Goal: Information Seeking & Learning: Compare options

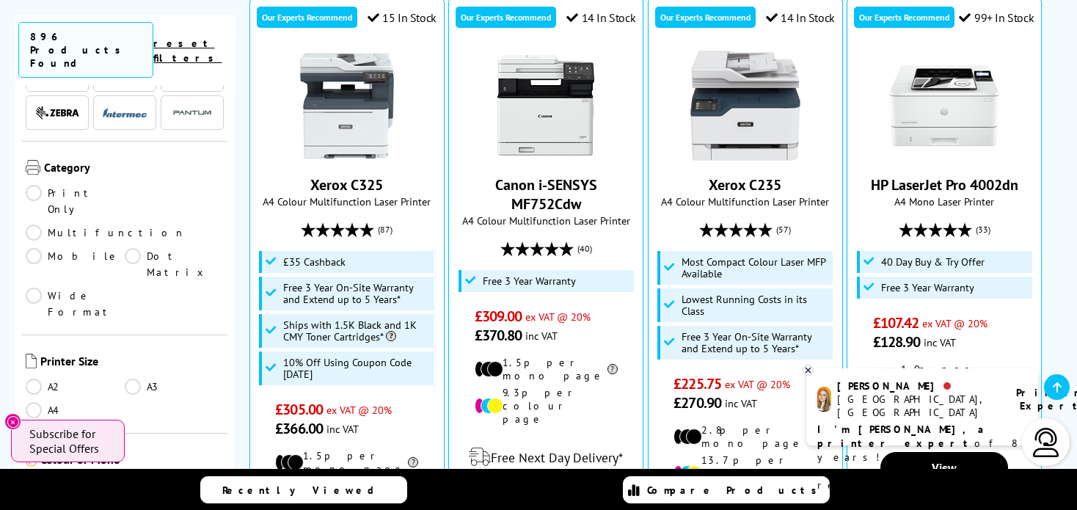
scroll to position [154, 0]
click at [31, 400] on link "A4" at bounding box center [75, 408] width 99 height 16
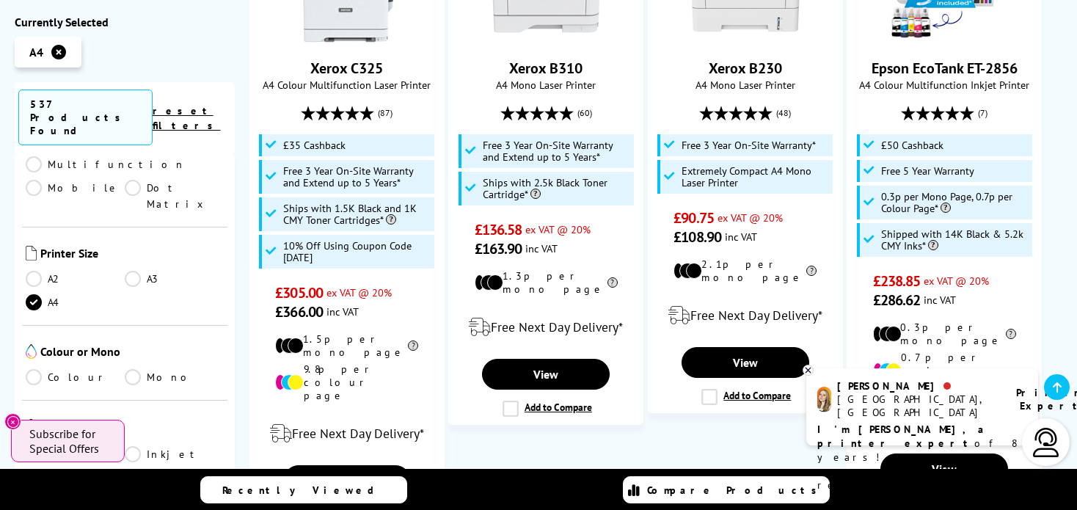
scroll to position [288, 0]
click at [133, 368] on link "Mono" at bounding box center [174, 376] width 99 height 16
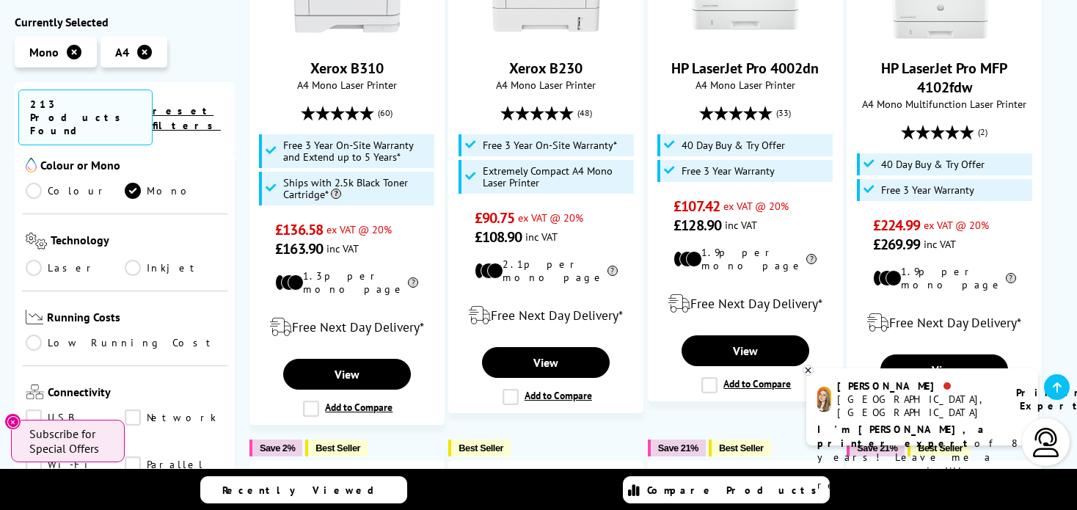
scroll to position [475, 0]
click at [134, 259] on link "Inkjet" at bounding box center [174, 267] width 99 height 16
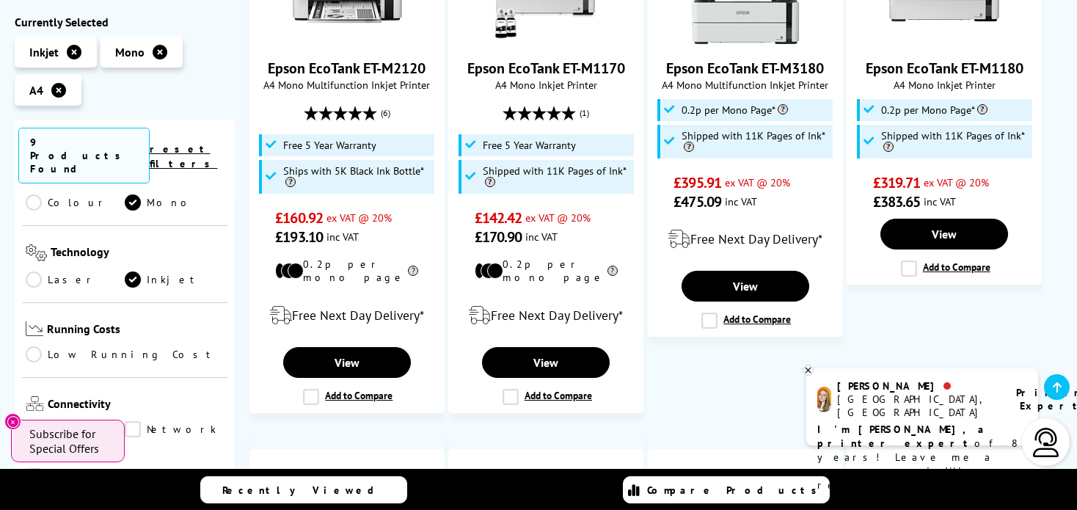
scroll to position [335, 0]
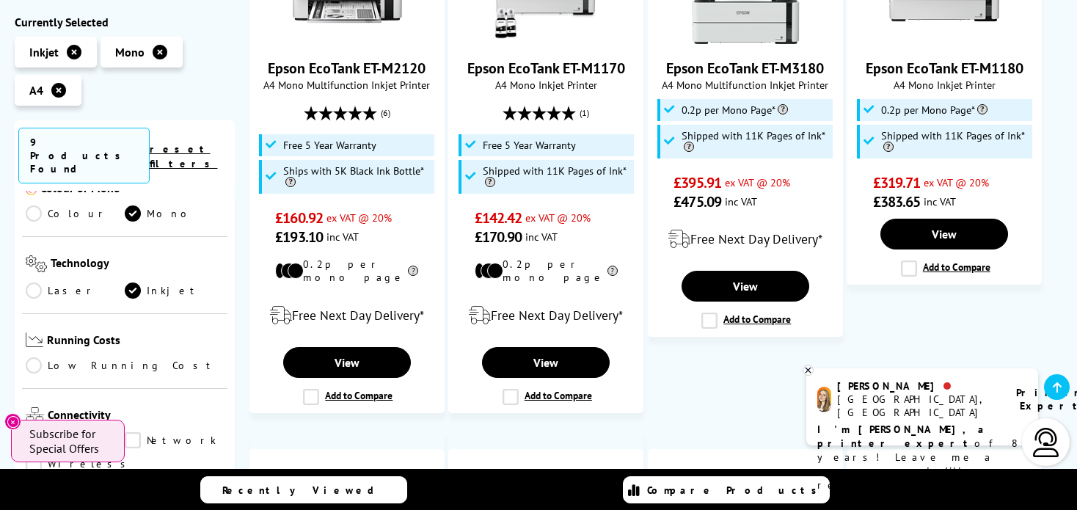
click at [191, 358] on link "Low Running Cost" at bounding box center [125, 366] width 198 height 16
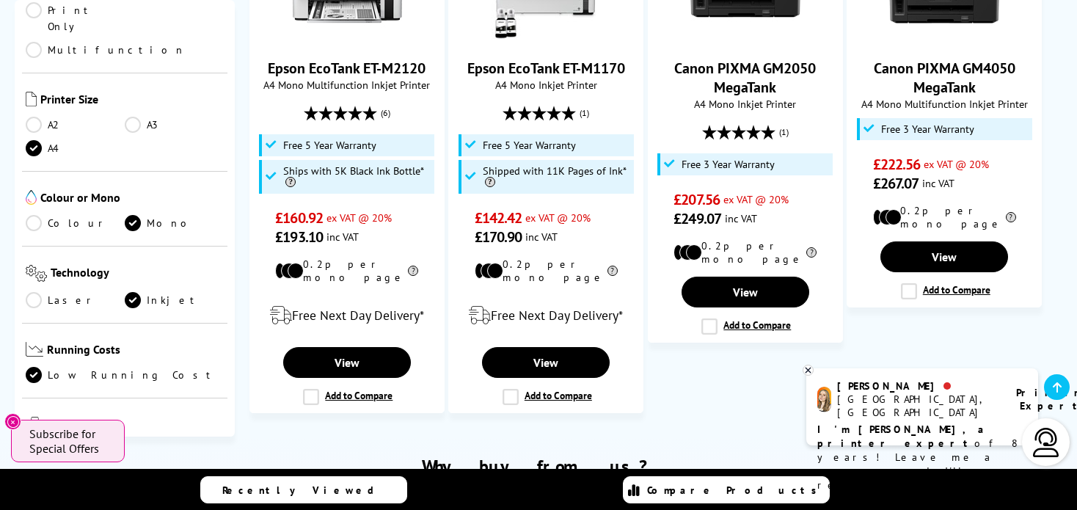
scroll to position [135, 0]
click at [37, 215] on link "Colour" at bounding box center [75, 223] width 99 height 16
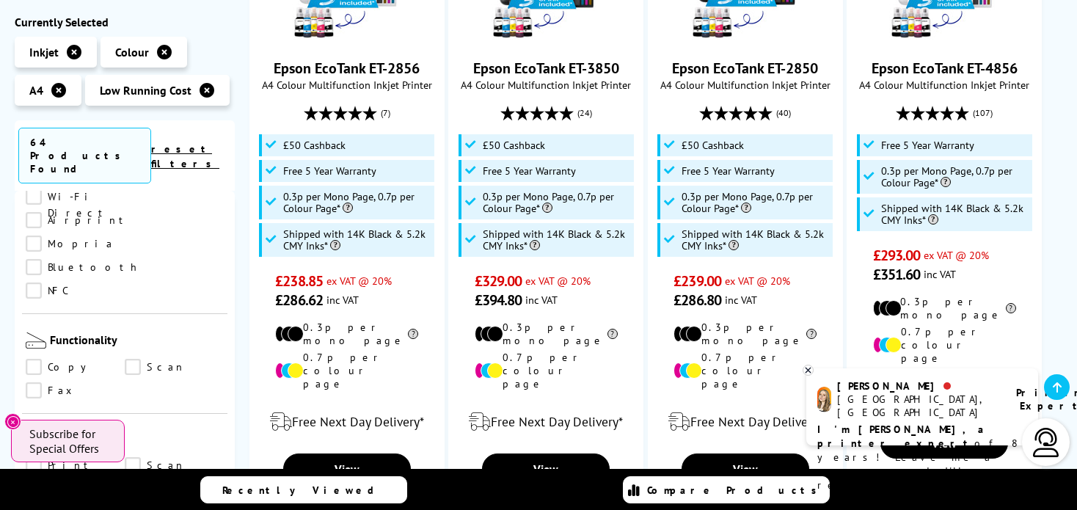
scroll to position [689, 0]
click at [133, 357] on link "Scan" at bounding box center [174, 365] width 99 height 16
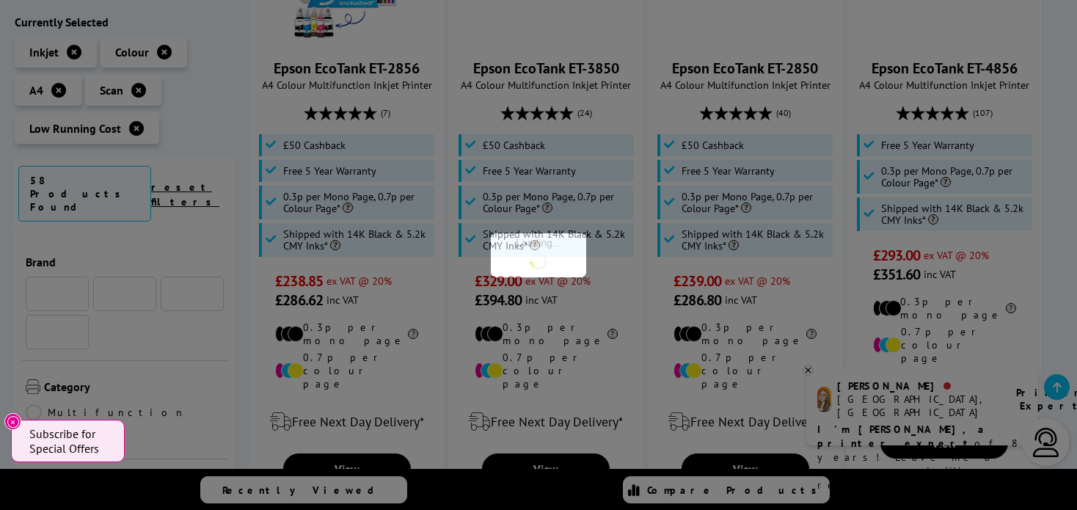
scroll to position [689, 0]
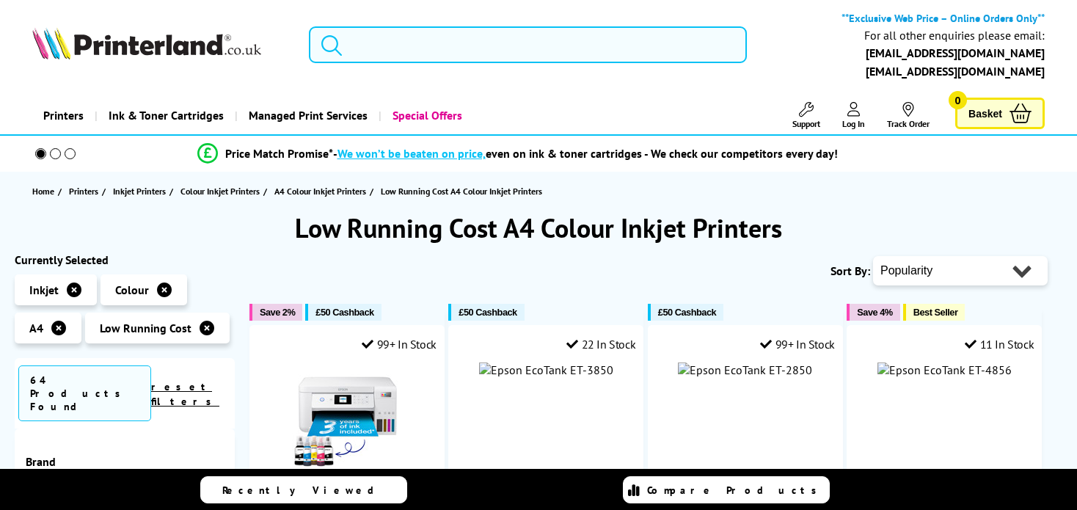
scroll to position [442, 0]
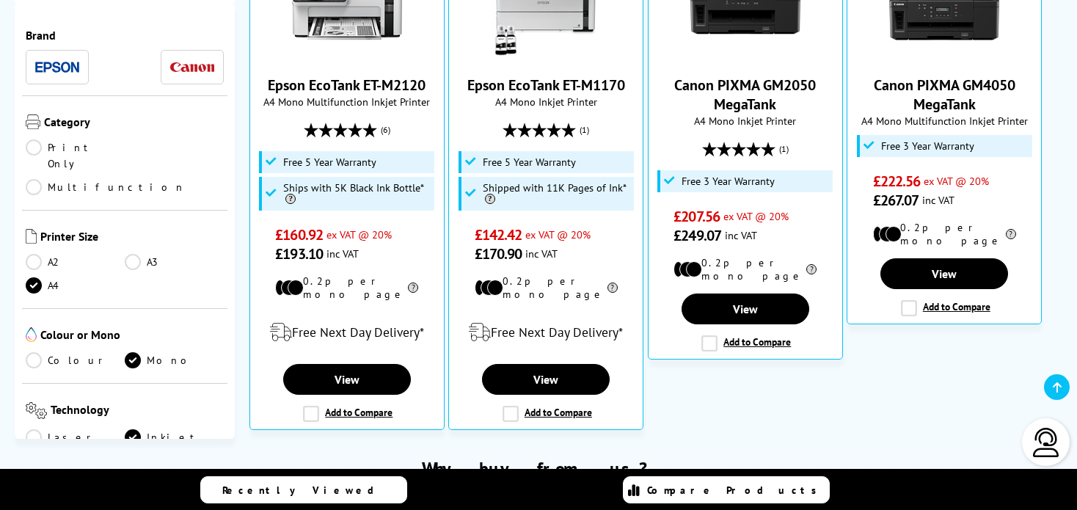
scroll to position [418, 0]
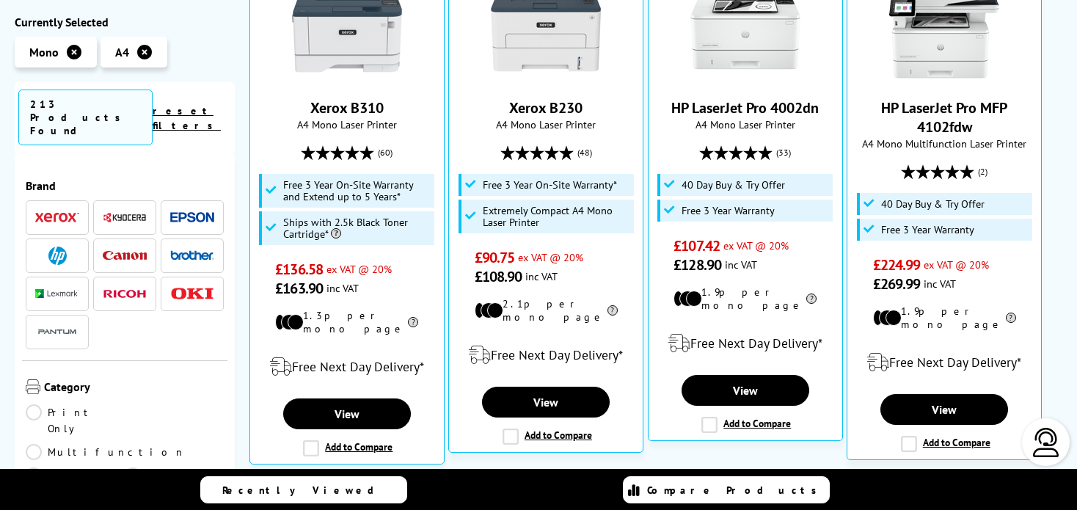
scroll to position [418, 0]
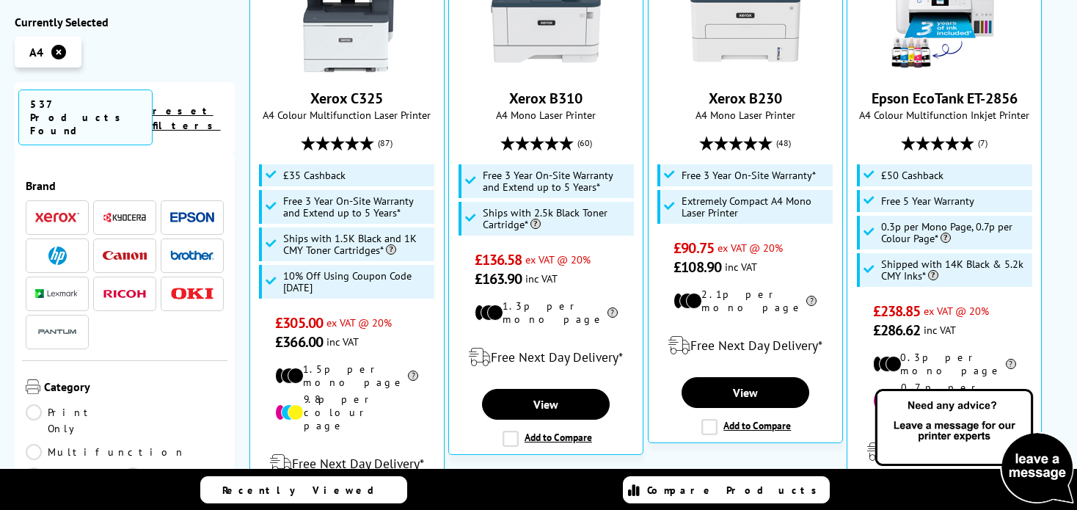
scroll to position [418, 0]
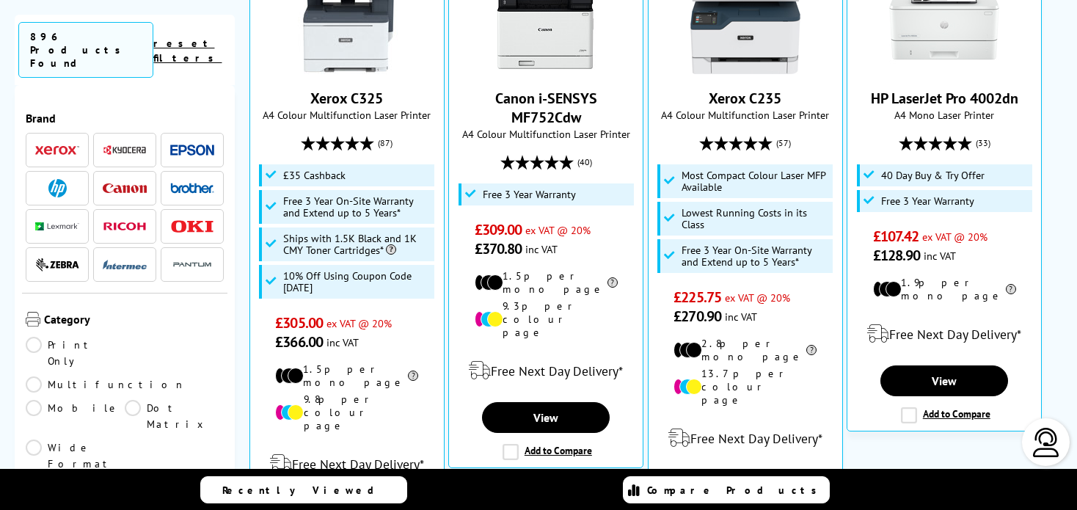
scroll to position [418, 0]
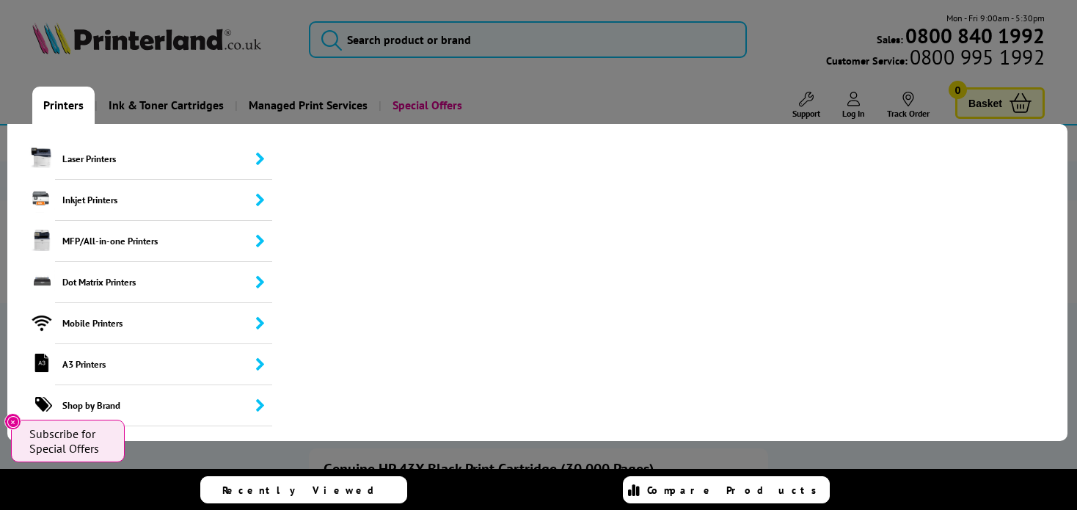
click at [58, 106] on link "Printers" at bounding box center [63, 105] width 62 height 37
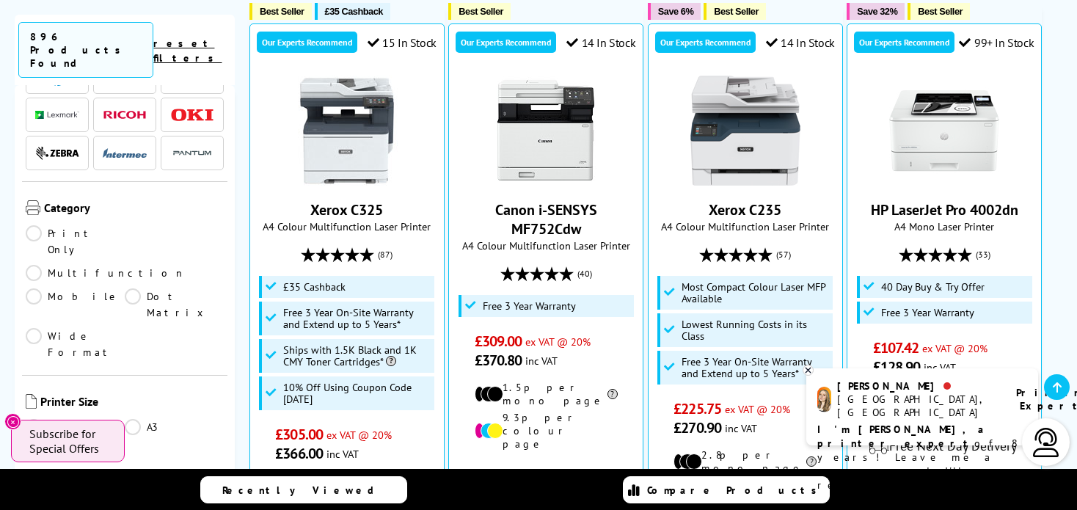
scroll to position [112, 0]
click at [34, 442] on link "A4" at bounding box center [75, 450] width 99 height 16
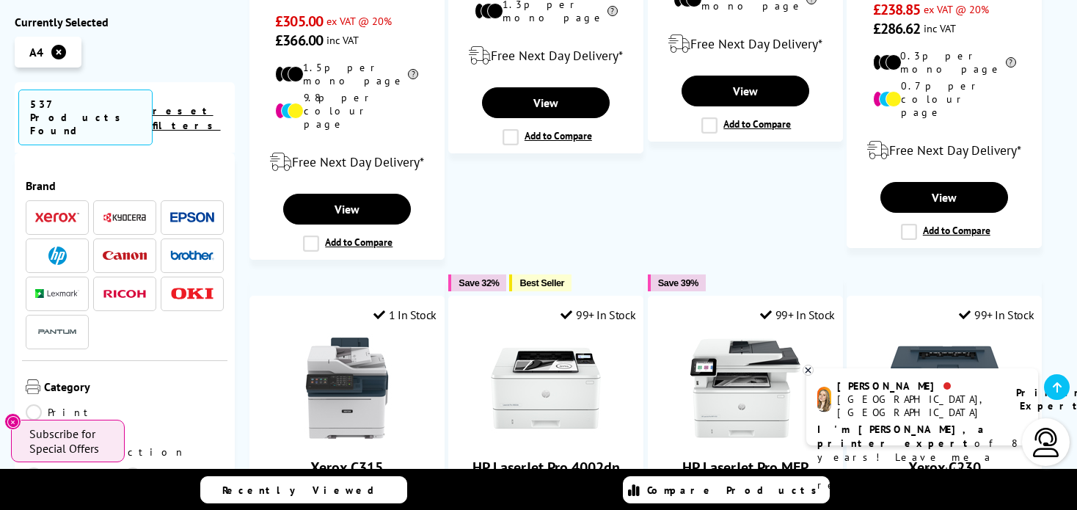
scroll to position [435, 0]
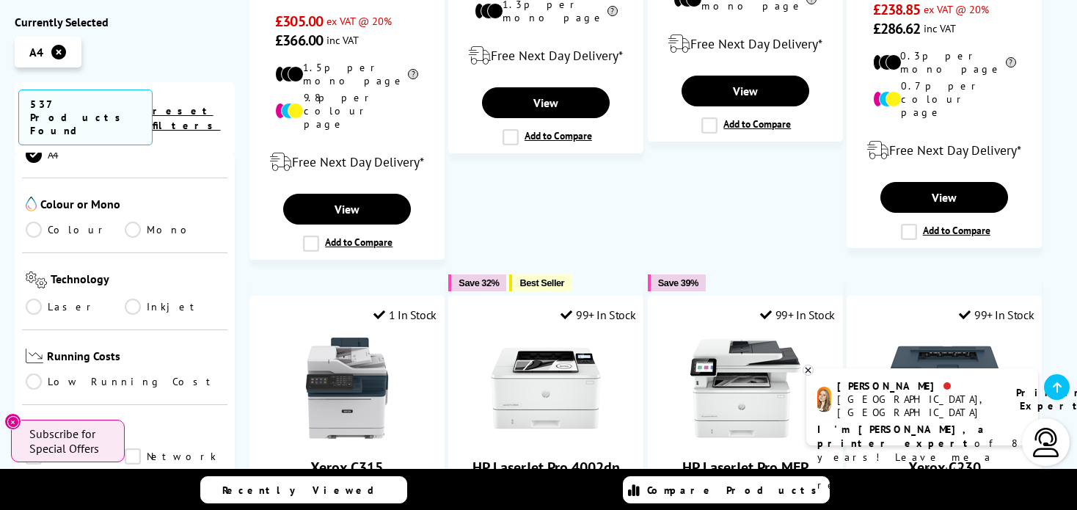
click at [34, 221] on link "Colour" at bounding box center [75, 229] width 99 height 16
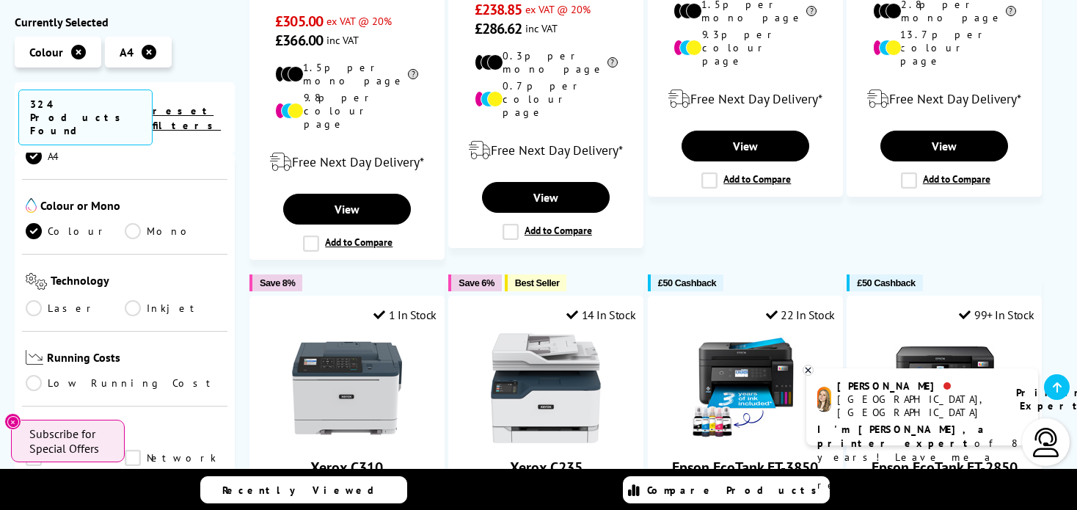
scroll to position [372, 0]
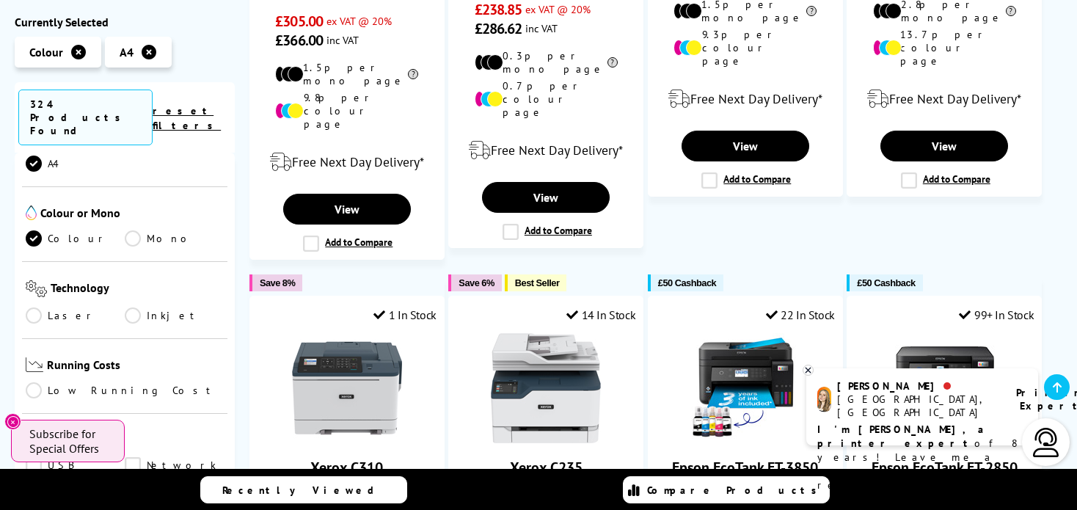
click at [133, 307] on link "Inkjet" at bounding box center [174, 315] width 99 height 16
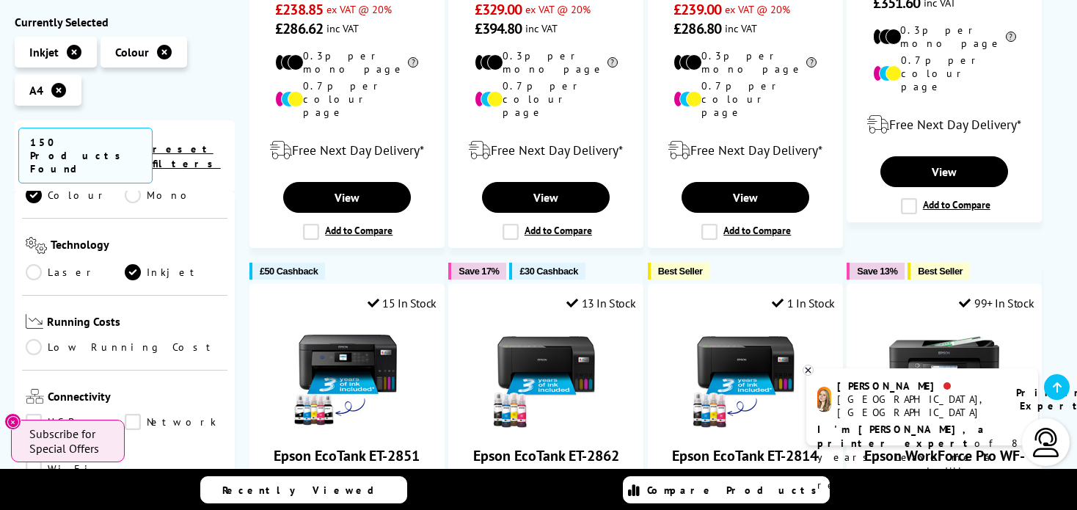
scroll to position [416, 0]
click at [131, 414] on link "Network" at bounding box center [174, 422] width 99 height 16
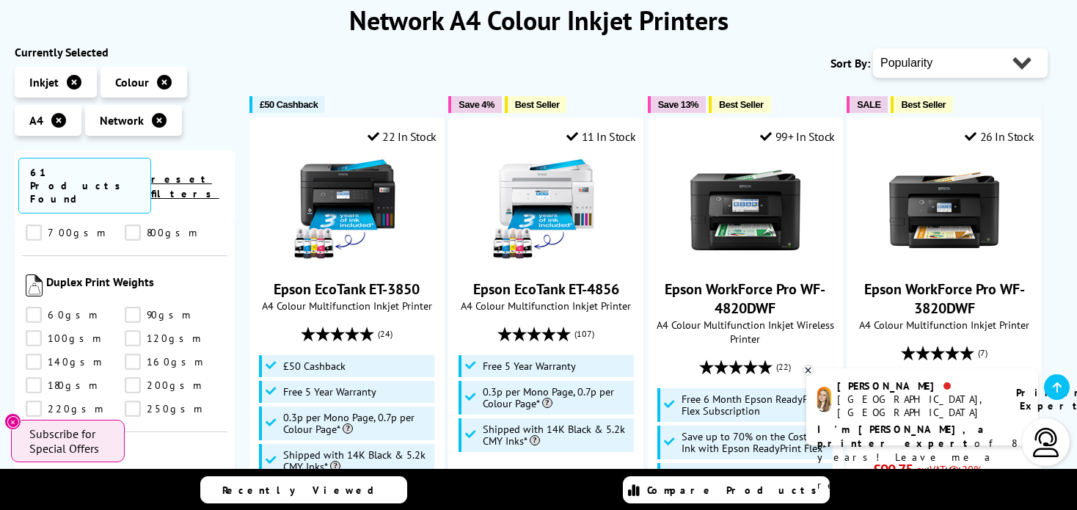
scroll to position [205, 0]
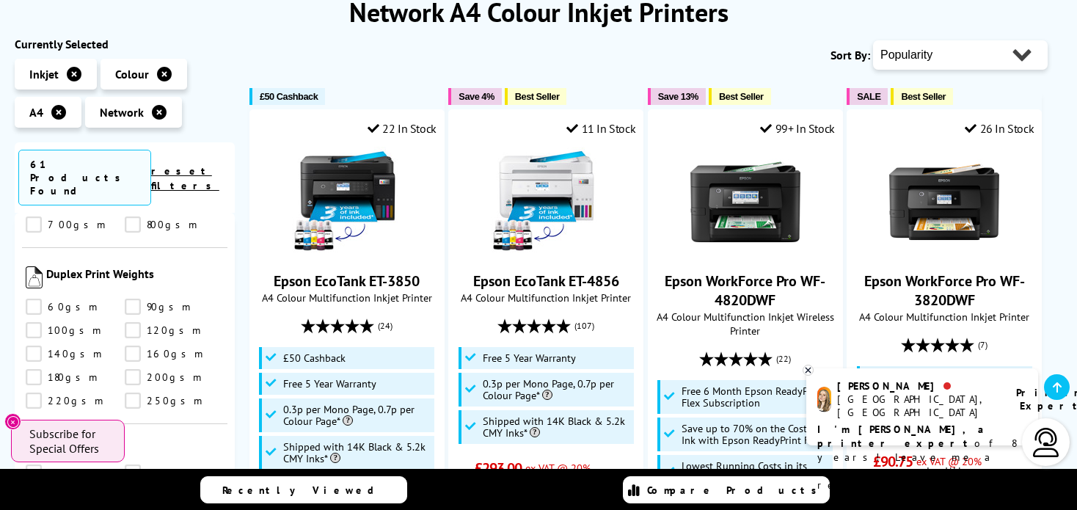
click at [1019, 56] on select "Popularity Rating Price - Low to High Price - High to Low Running Costs - Low t…" at bounding box center [960, 54] width 175 height 29
select select "Price Descending"
click at [873, 40] on select "Popularity Rating Price - Low to High Price - High to Low Running Costs - Low t…" at bounding box center [960, 54] width 175 height 29
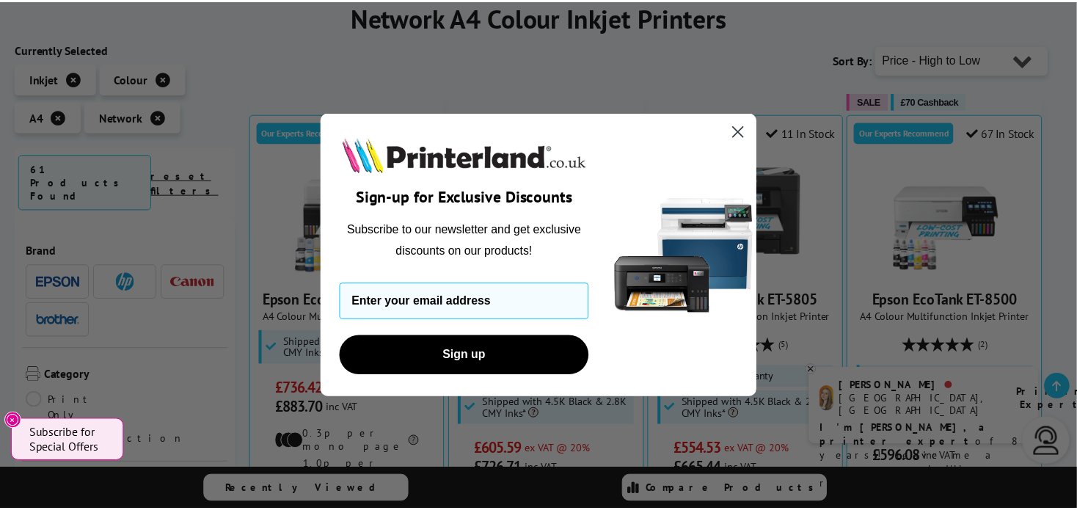
scroll to position [215, 0]
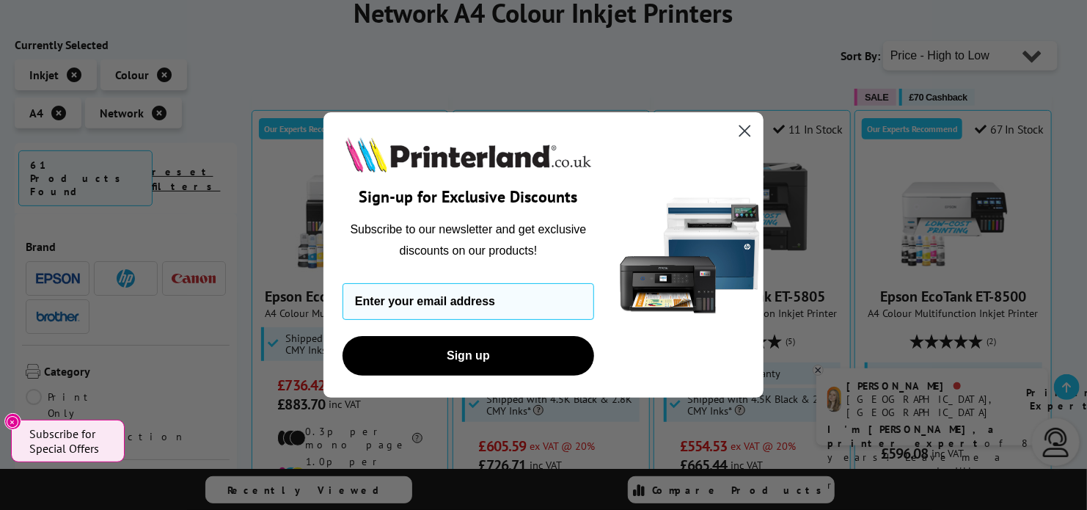
click at [744, 131] on icon "Close dialog" at bounding box center [745, 131] width 10 height 10
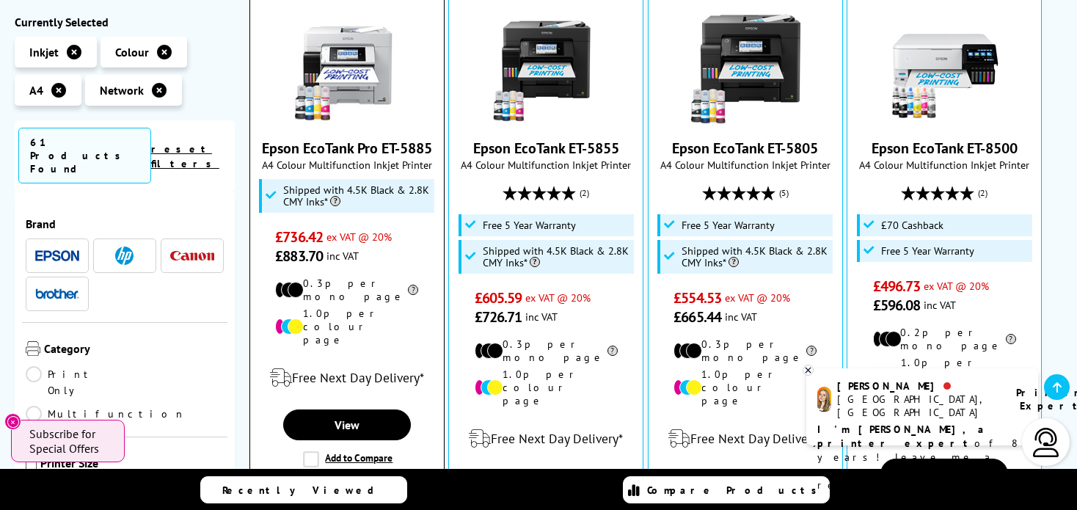
scroll to position [364, 0]
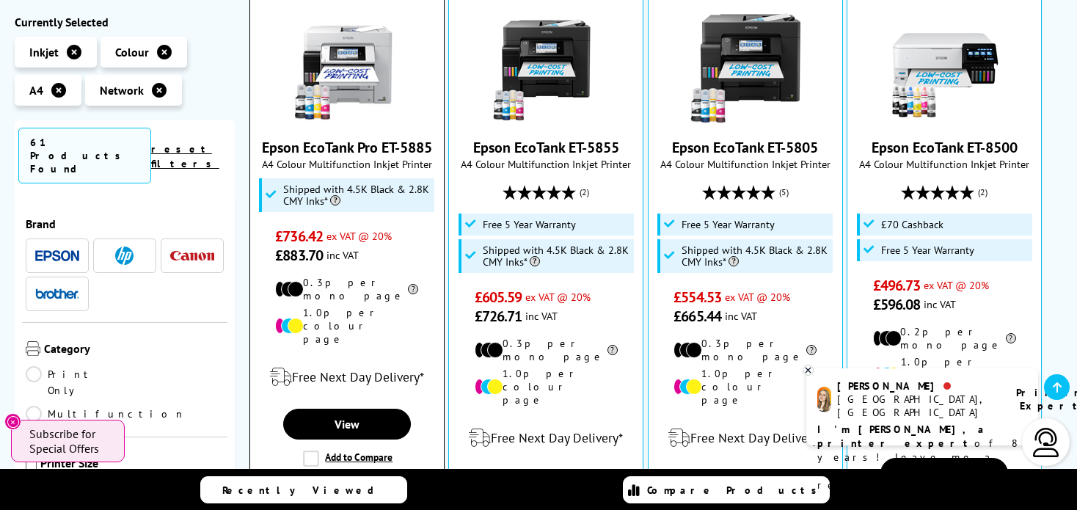
click at [310, 450] on label "Add to Compare" at bounding box center [347, 458] width 89 height 16
click at [0, 0] on input "Add to Compare" at bounding box center [0, 0] width 0 height 0
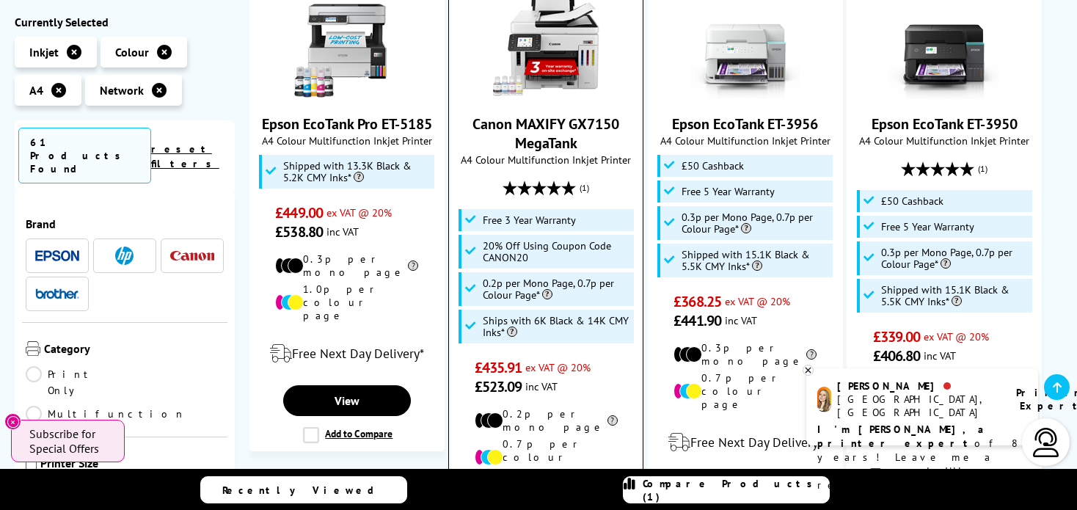
scroll to position [995, 0]
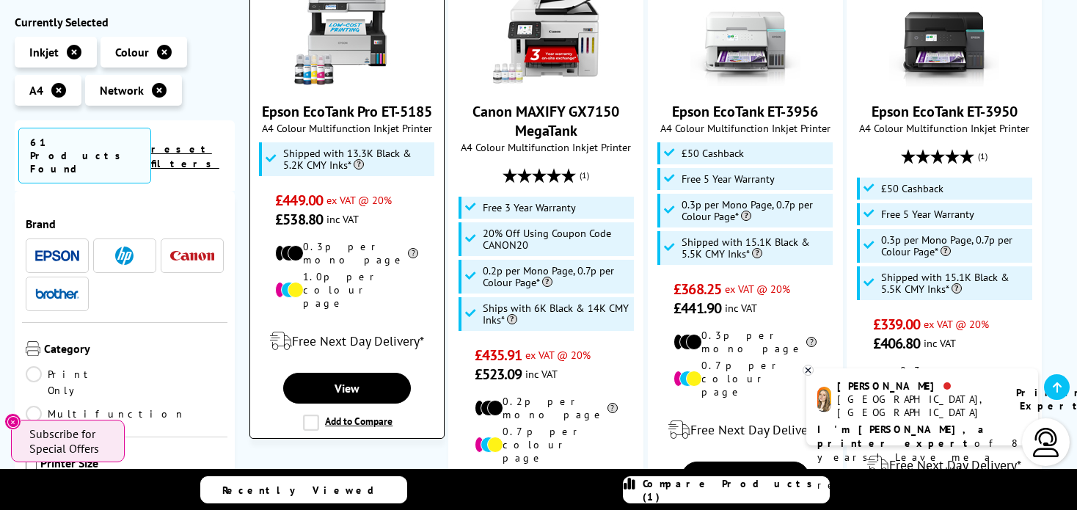
click at [308, 414] on label "Add to Compare" at bounding box center [347, 422] width 89 height 16
click at [0, 0] on input "Add to Compare" at bounding box center [0, 0] width 0 height 0
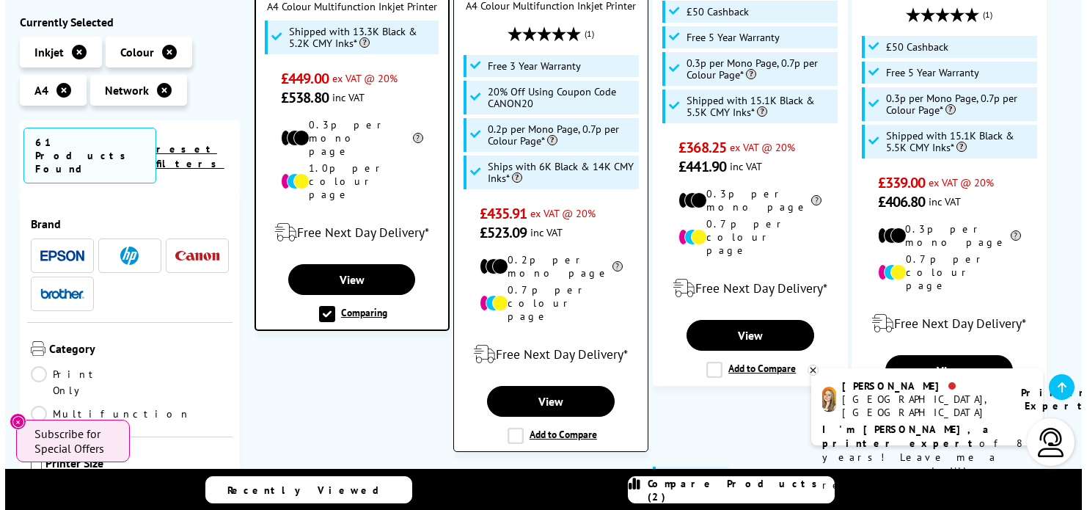
scroll to position [1138, 0]
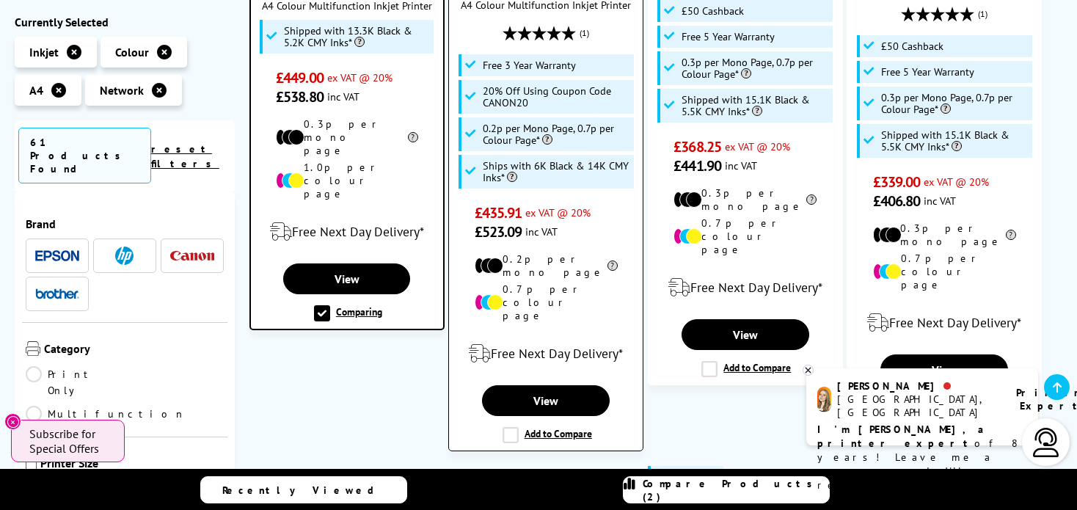
click at [511, 427] on label "Add to Compare" at bounding box center [546, 435] width 89 height 16
click at [0, 0] on input "Add to Compare" at bounding box center [0, 0] width 0 height 0
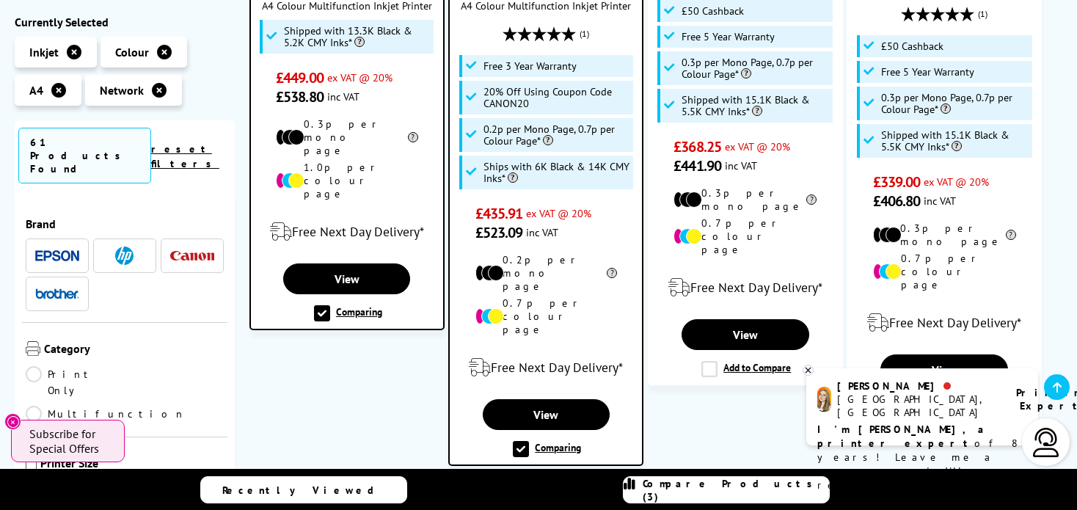
click at [711, 485] on span "Compare Products (3)" at bounding box center [735, 490] width 186 height 26
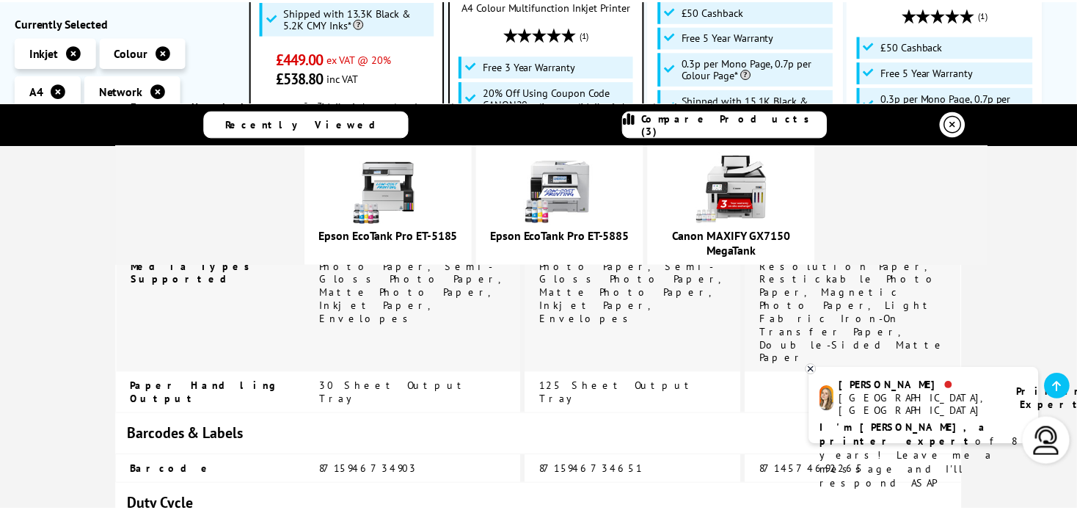
scroll to position [3260, 0]
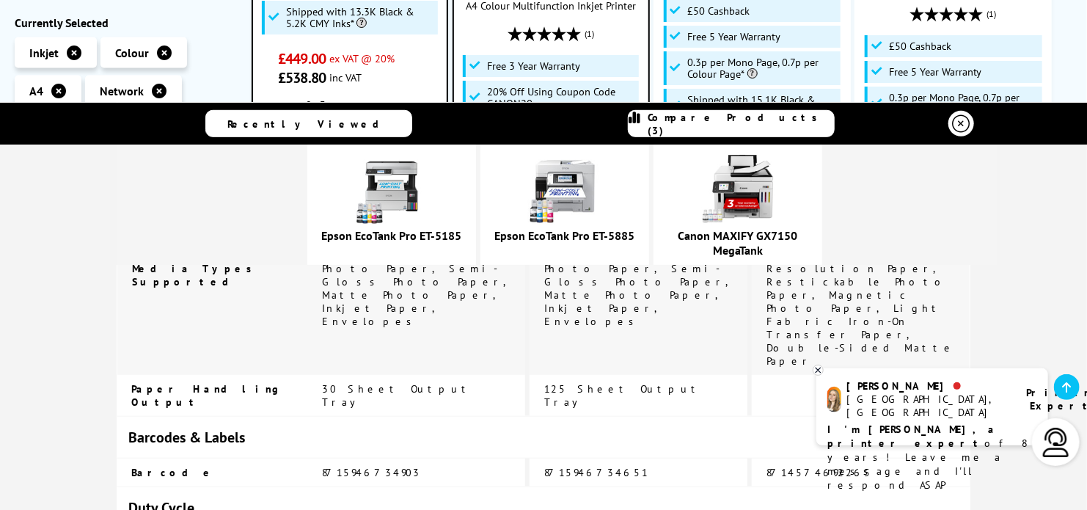
click at [818, 369] on icon at bounding box center [818, 370] width 10 height 11
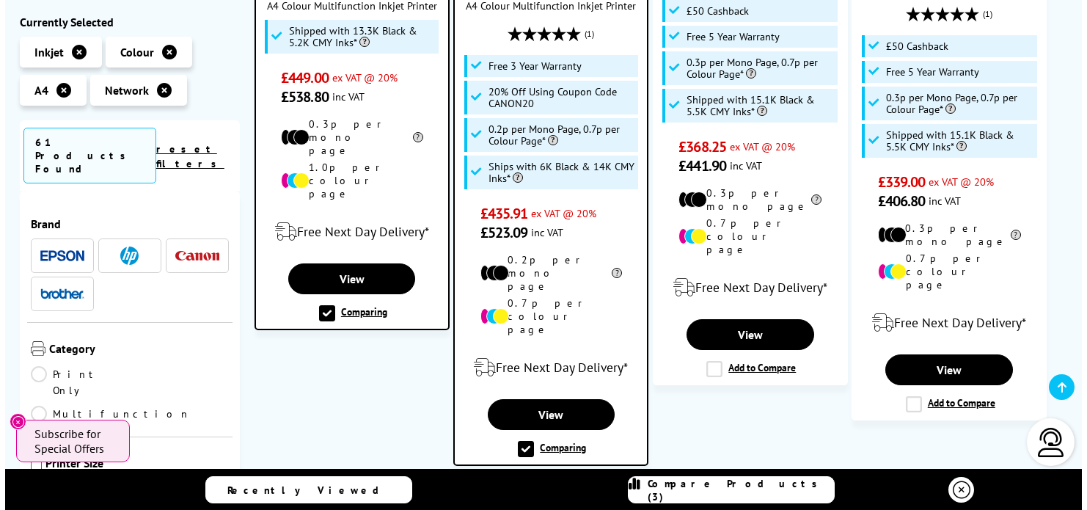
scroll to position [0, 0]
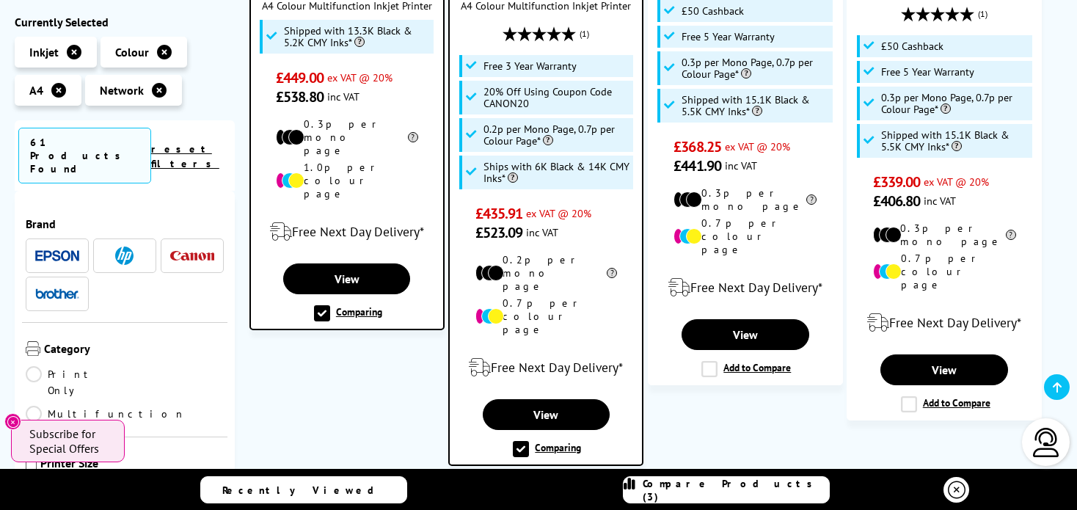
click at [710, 494] on span "Compare Products (3)" at bounding box center [735, 490] width 186 height 26
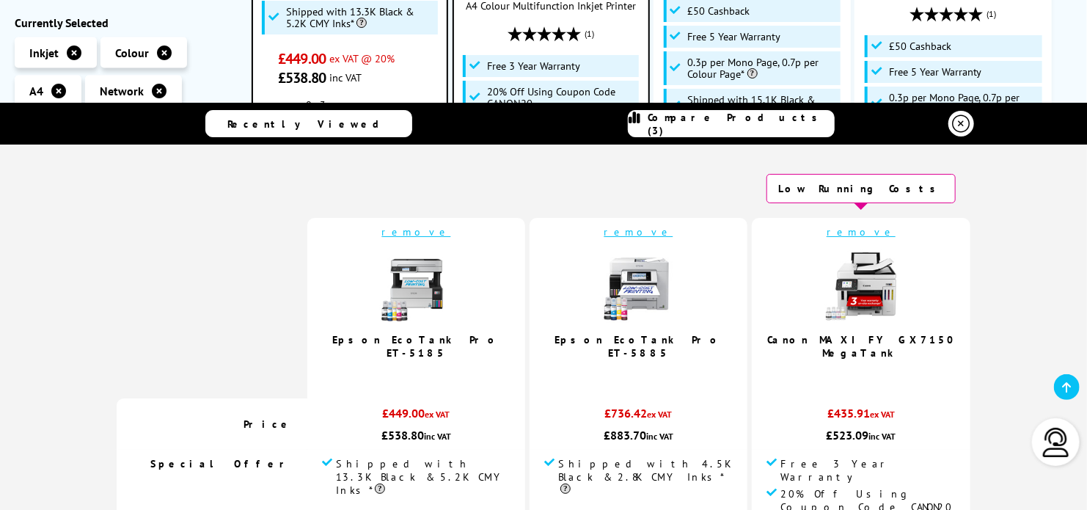
click at [451, 232] on link "remove" at bounding box center [416, 231] width 69 height 13
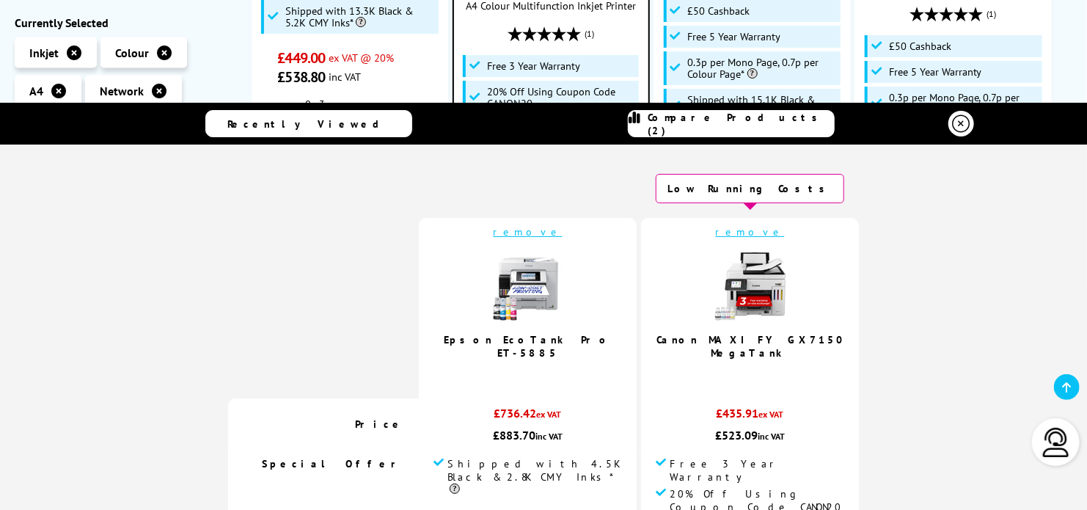
scroll to position [1118, 0]
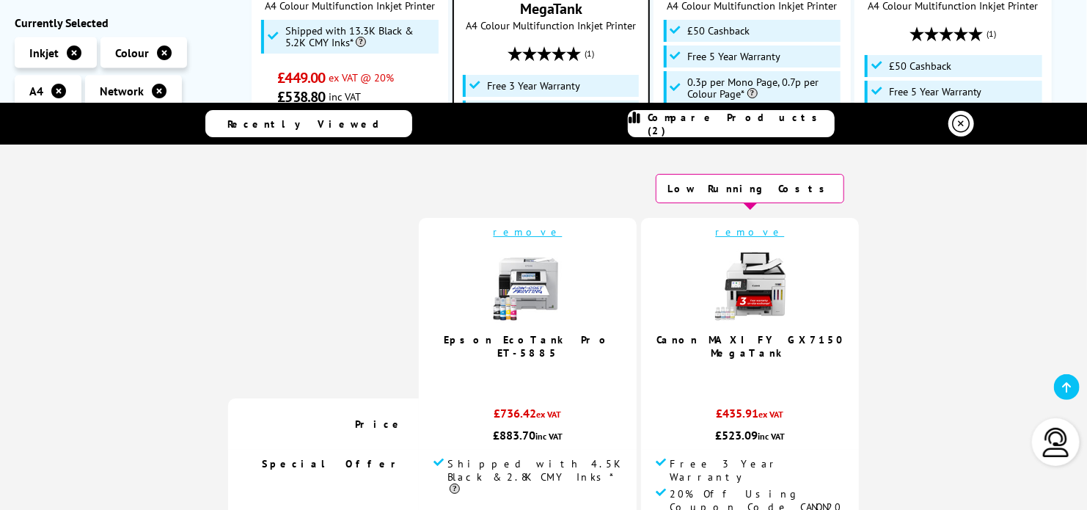
click at [1063, 55] on ul "Our Experts Recommend 10 In Stock Epson EcoTank Pro ET-5885 A4 Colour Multifunc…" at bounding box center [662, 166] width 821 height 1991
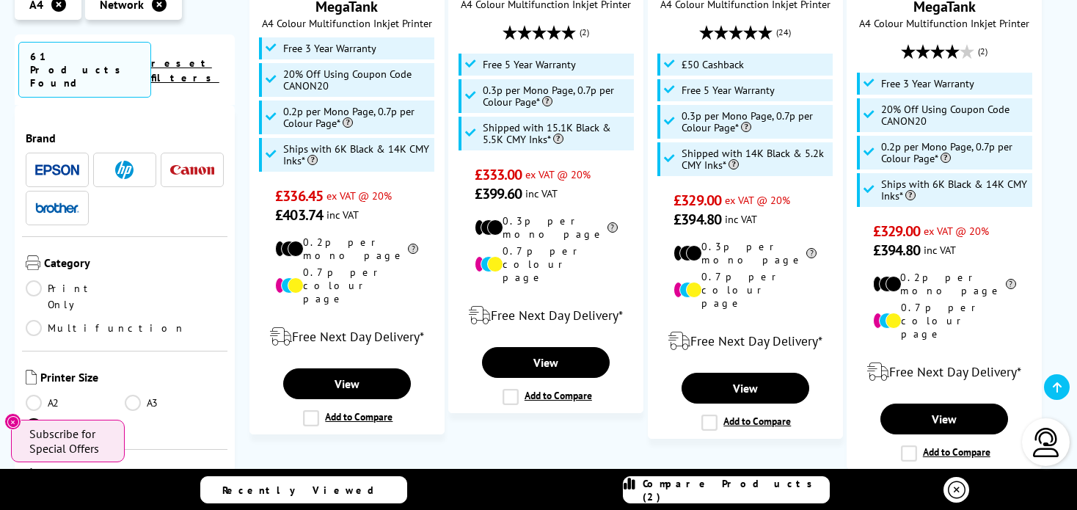
scroll to position [1827, 0]
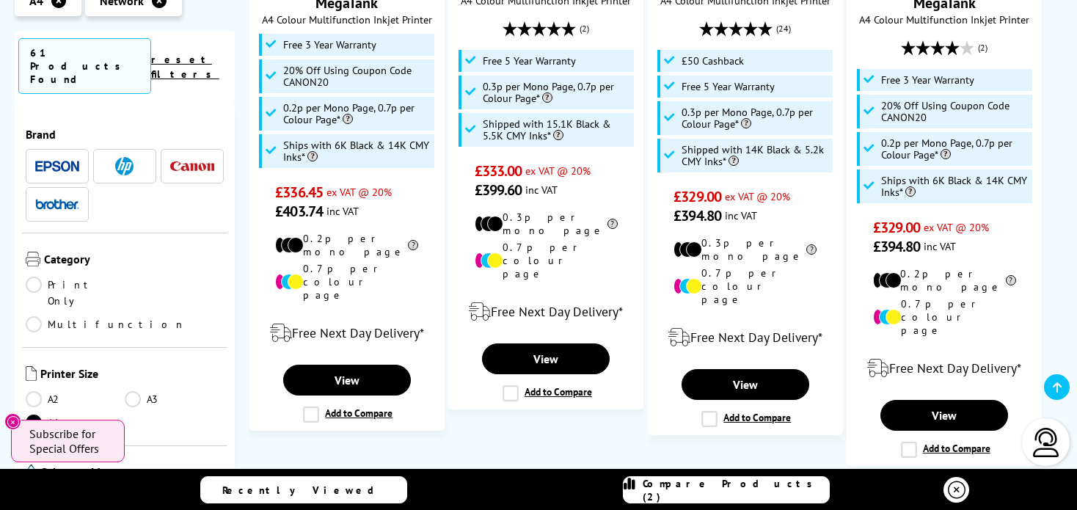
click at [561, 488] on link "2" at bounding box center [565, 507] width 38 height 38
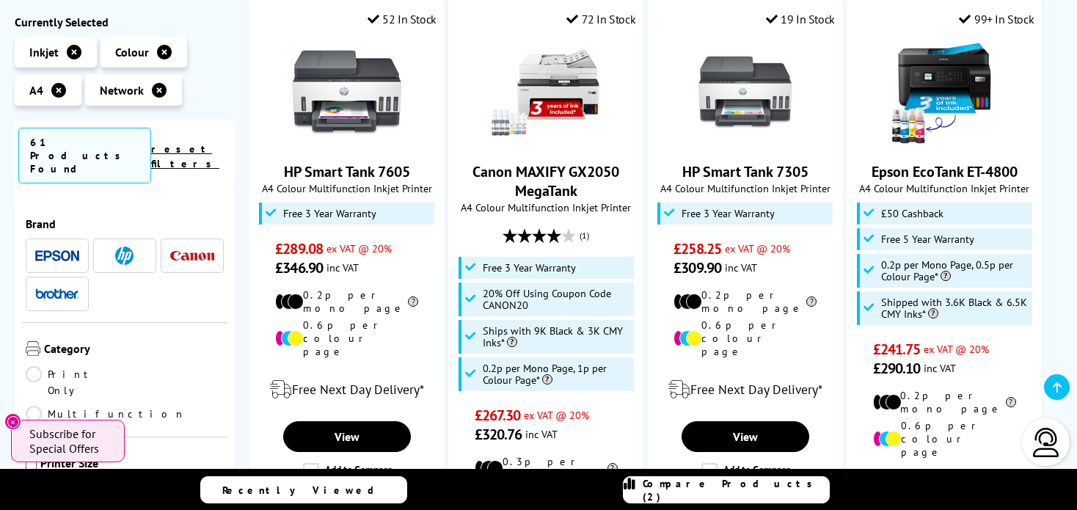
scroll to position [1019, 0]
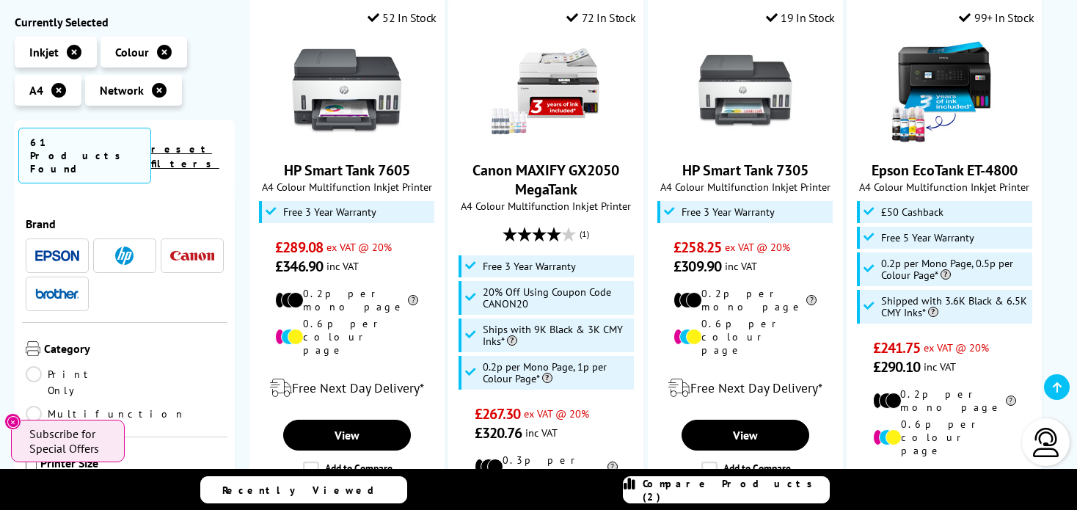
click at [561, 423] on span "£320.76 inc VAT" at bounding box center [546, 432] width 143 height 19
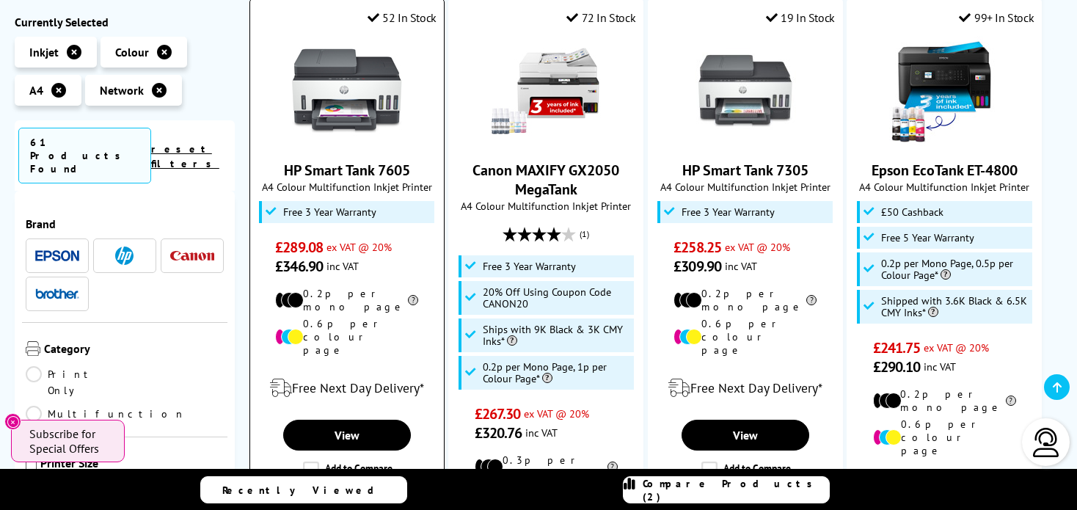
click at [309, 461] on label "Add to Compare" at bounding box center [347, 469] width 89 height 16
click at [0, 0] on input "Add to Compare" at bounding box center [0, 0] width 0 height 0
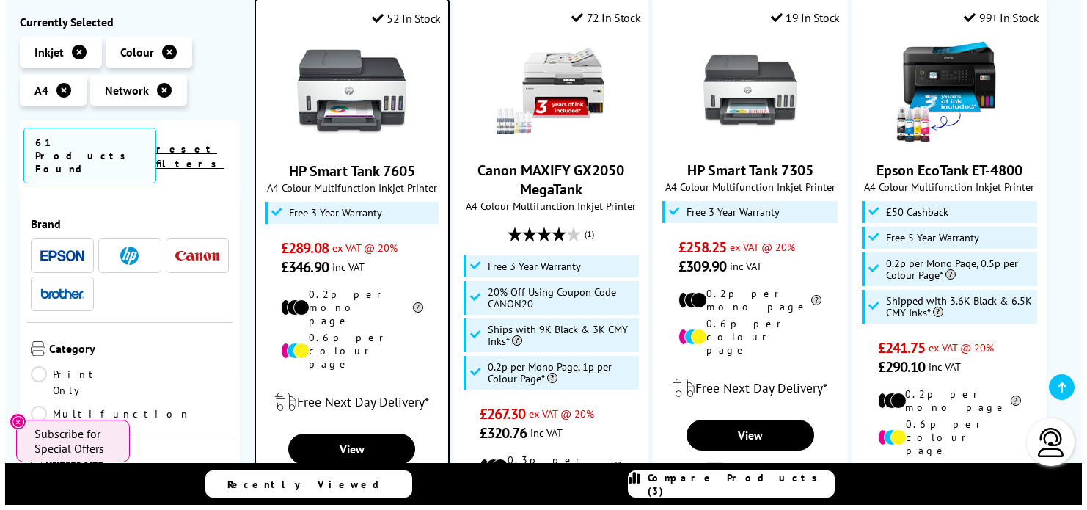
scroll to position [1019, 0]
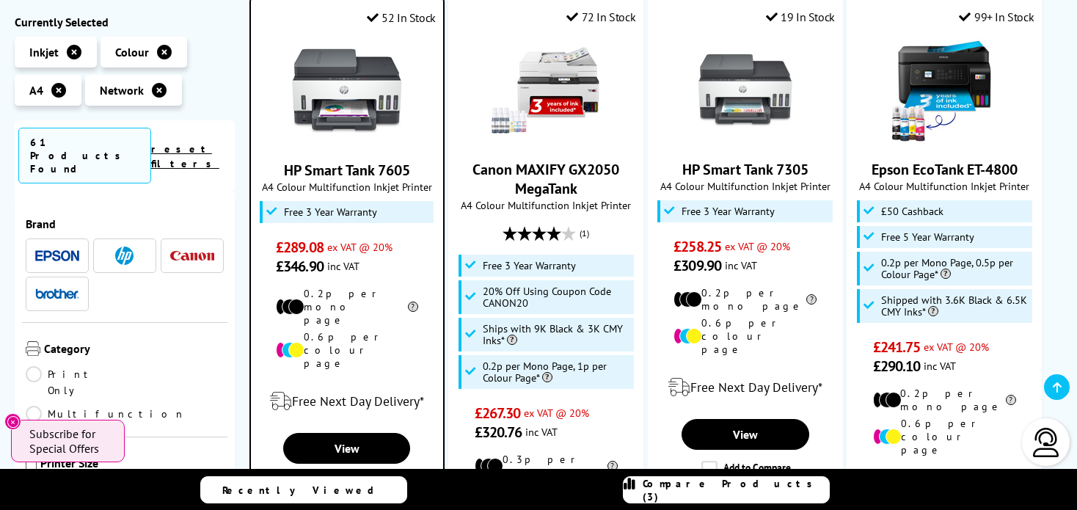
click at [714, 488] on span "Compare Products (3)" at bounding box center [735, 490] width 186 height 26
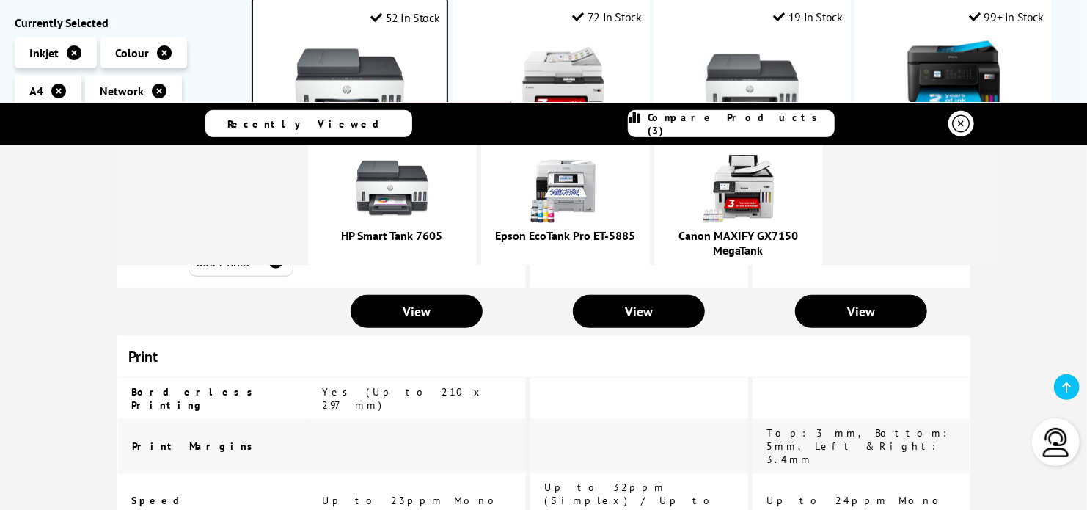
scroll to position [547, 0]
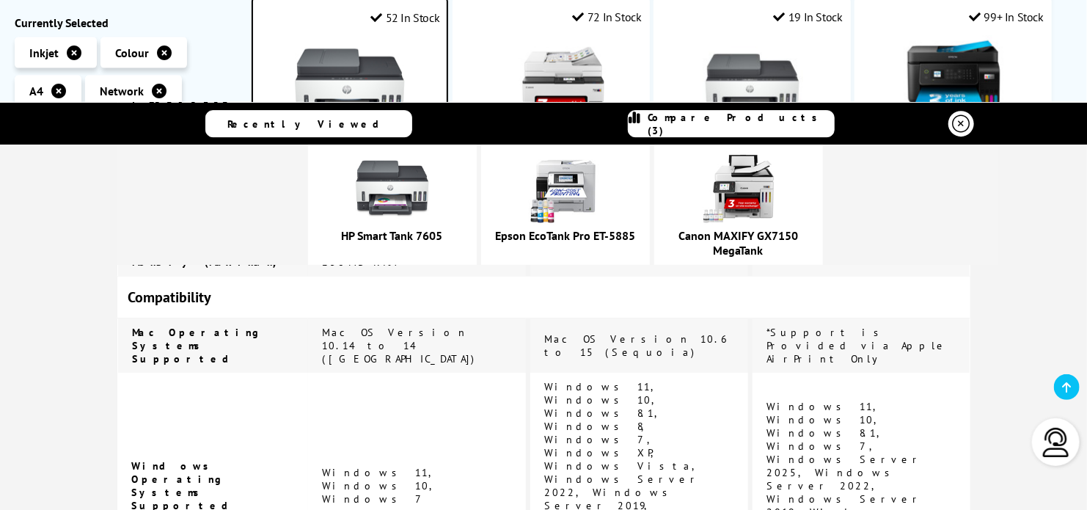
scroll to position [2342, 0]
click at [797, 234] on link "Canon MAXIFY GX7150 MegaTank" at bounding box center [738, 242] width 120 height 29
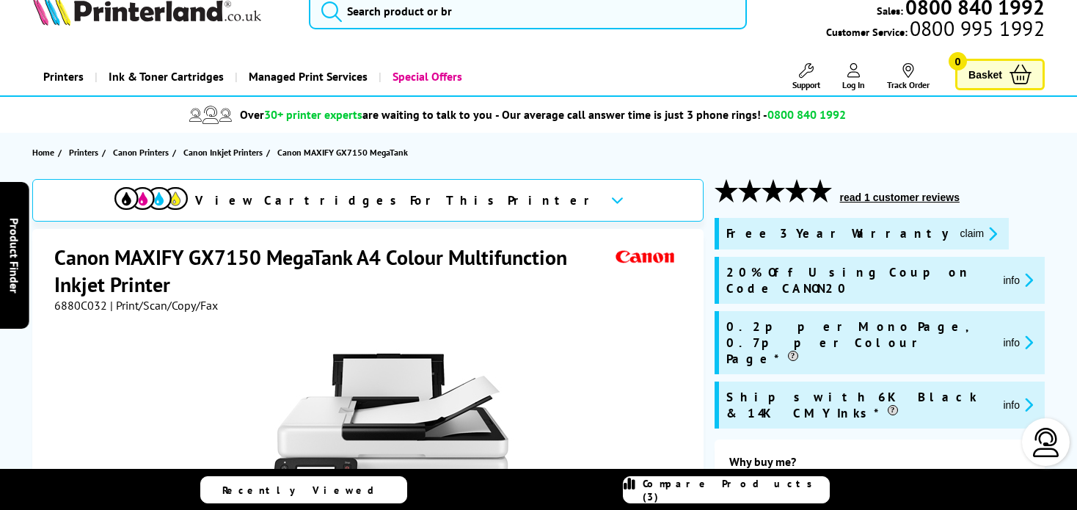
scroll to position [29, 0]
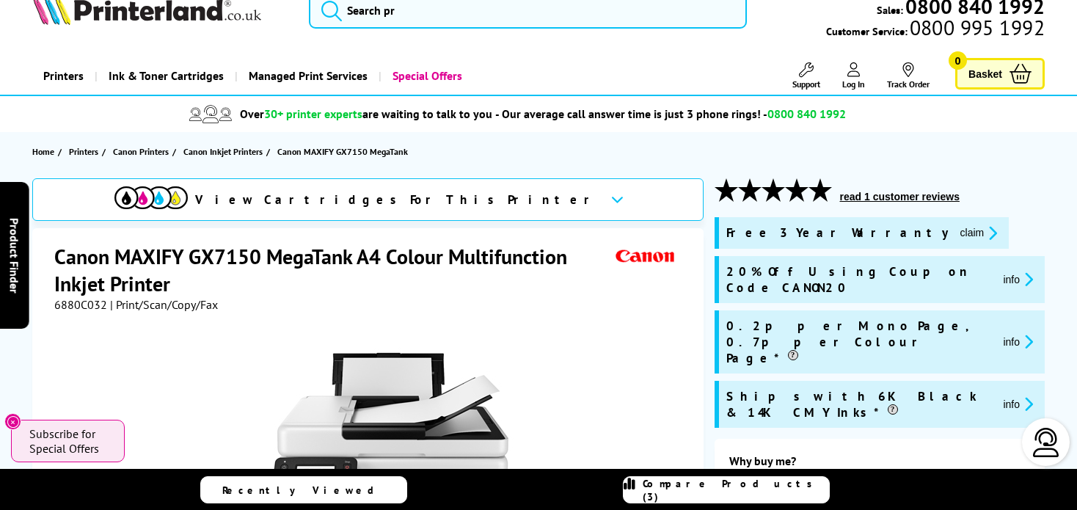
click at [498, 205] on div "View Cartridges For This Printer" at bounding box center [367, 199] width 671 height 43
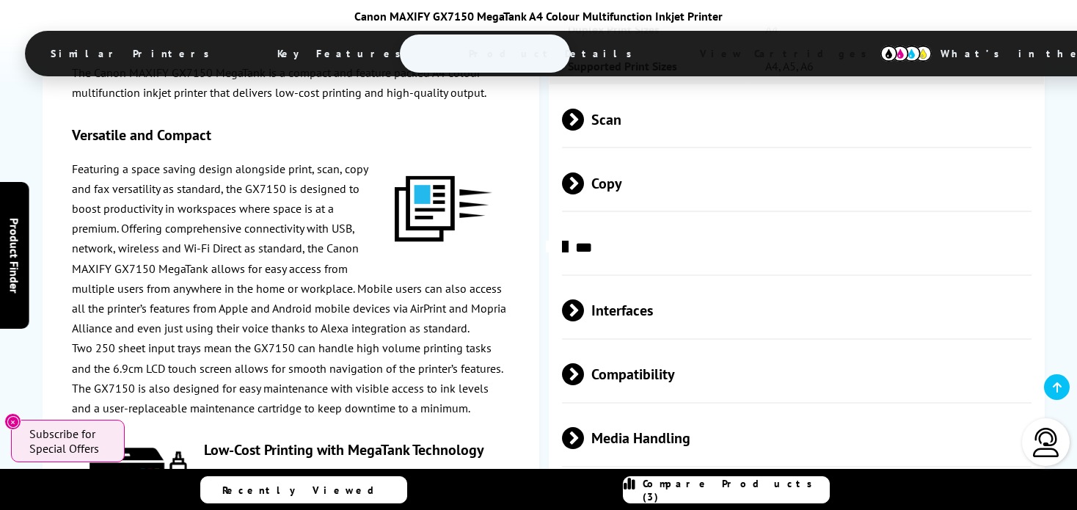
scroll to position [3236, 0]
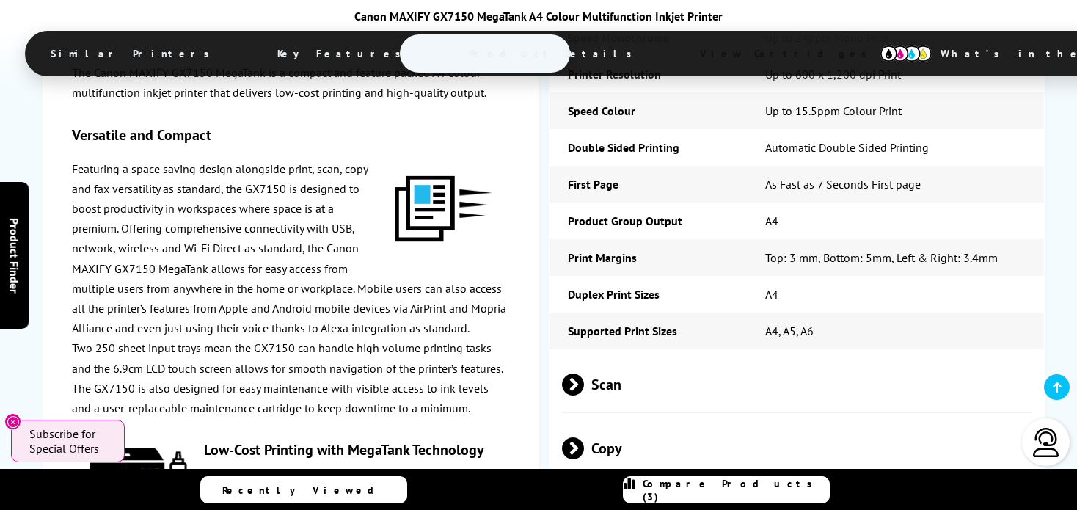
scroll to position [2960, 0]
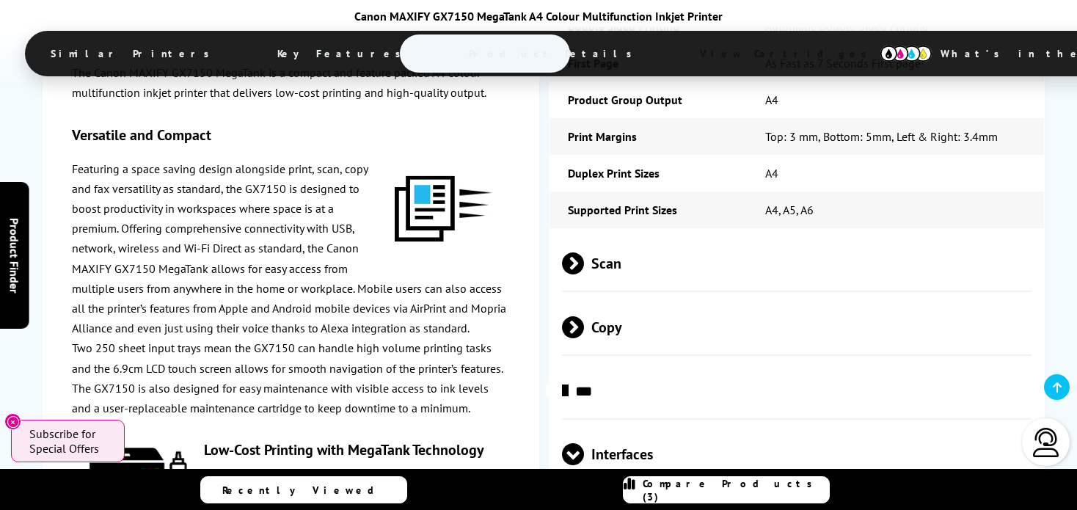
scroll to position [3092, 0]
click at [637, 427] on span "Interfaces" at bounding box center [796, 454] width 469 height 55
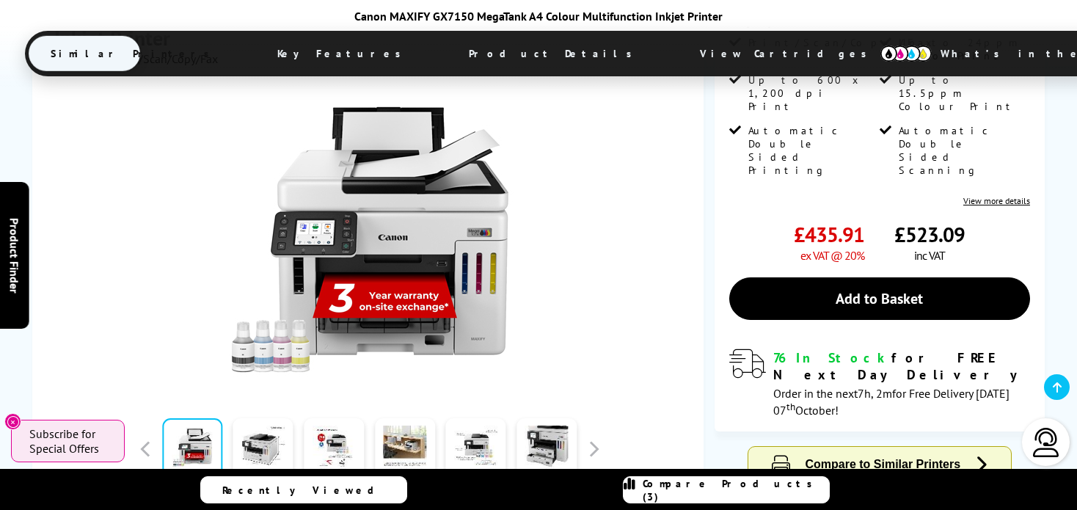
scroll to position [464, 0]
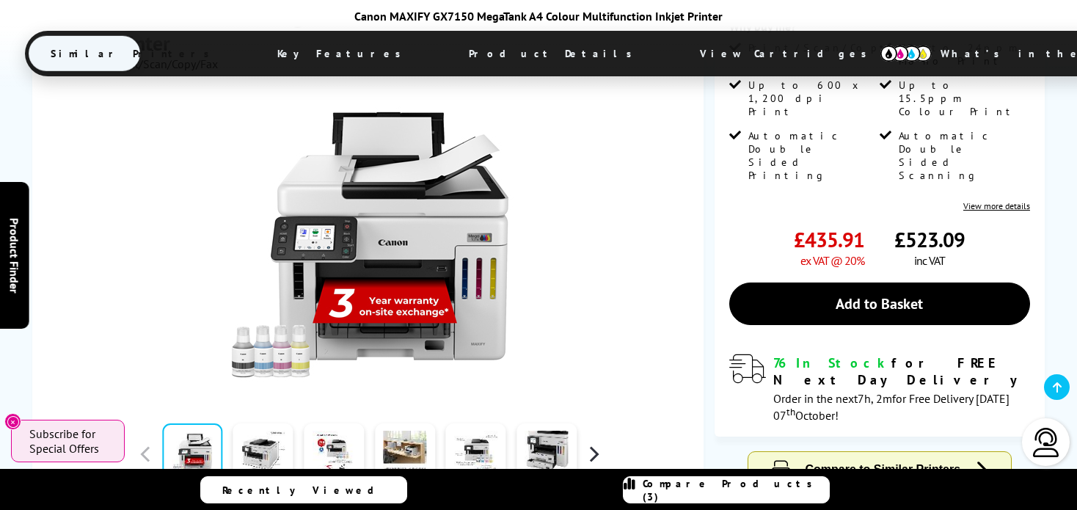
click at [597, 443] on button "button" at bounding box center [593, 454] width 22 height 22
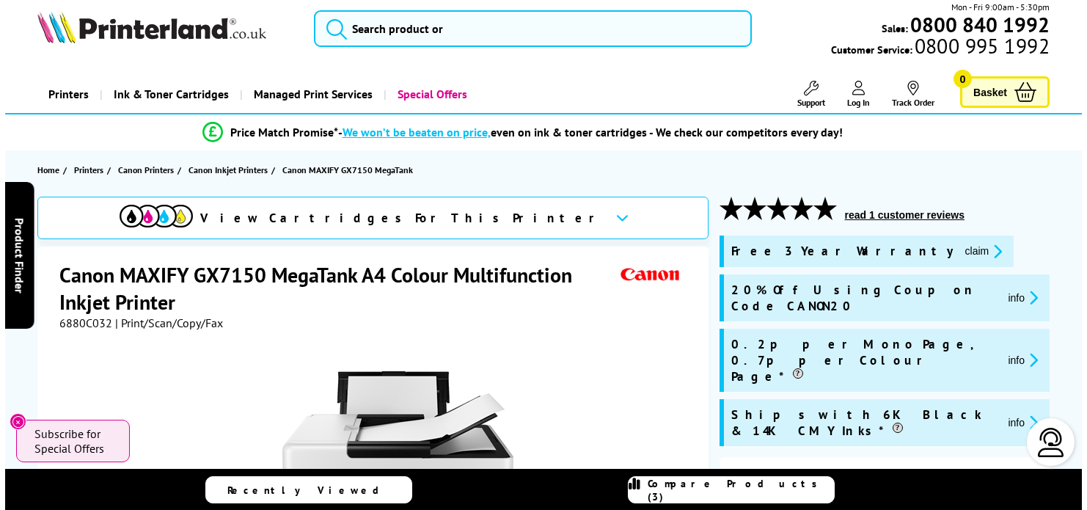
scroll to position [0, 0]
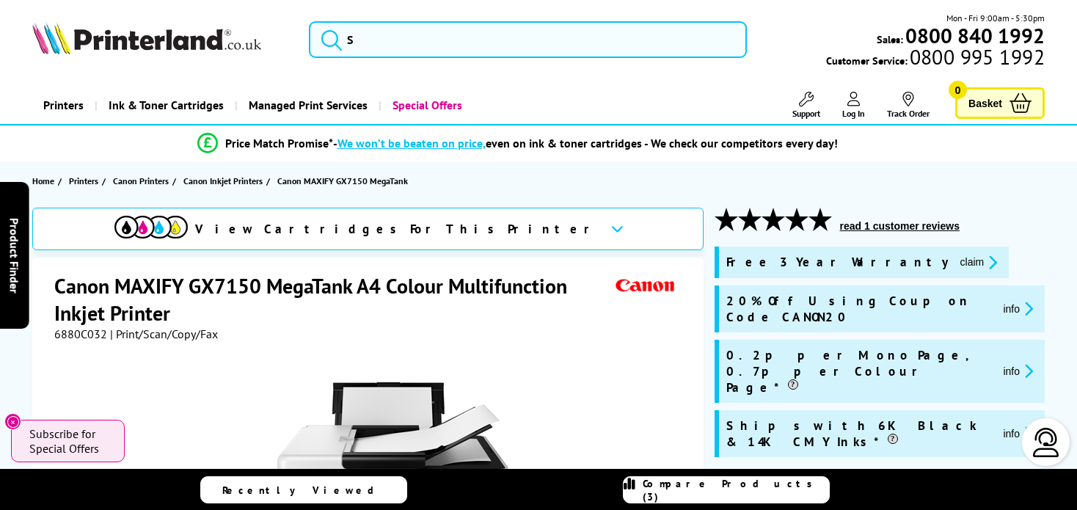
click at [724, 488] on span "Compare Products (3)" at bounding box center [735, 490] width 186 height 26
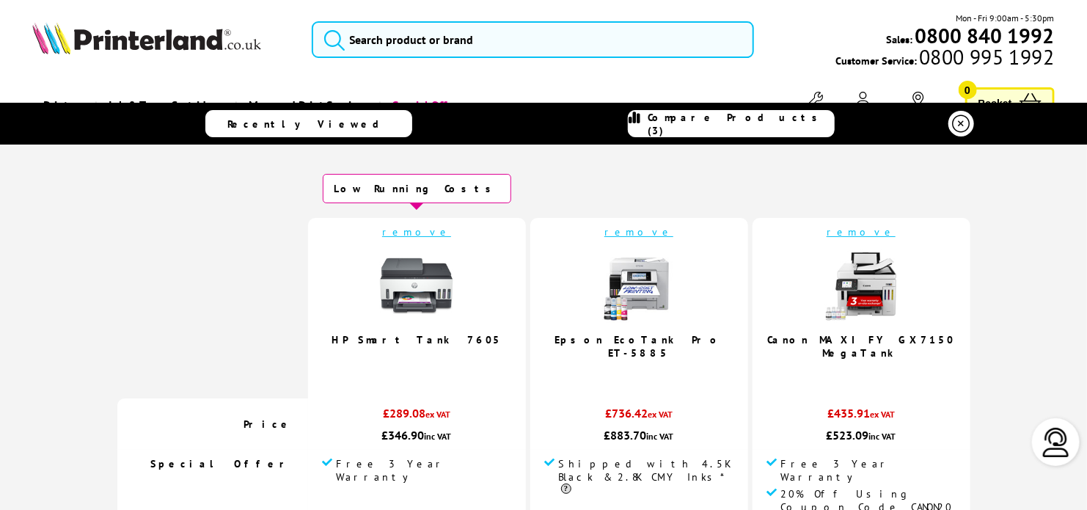
click at [620, 340] on link "Epson EcoTank Pro ET-5885" at bounding box center [639, 346] width 168 height 26
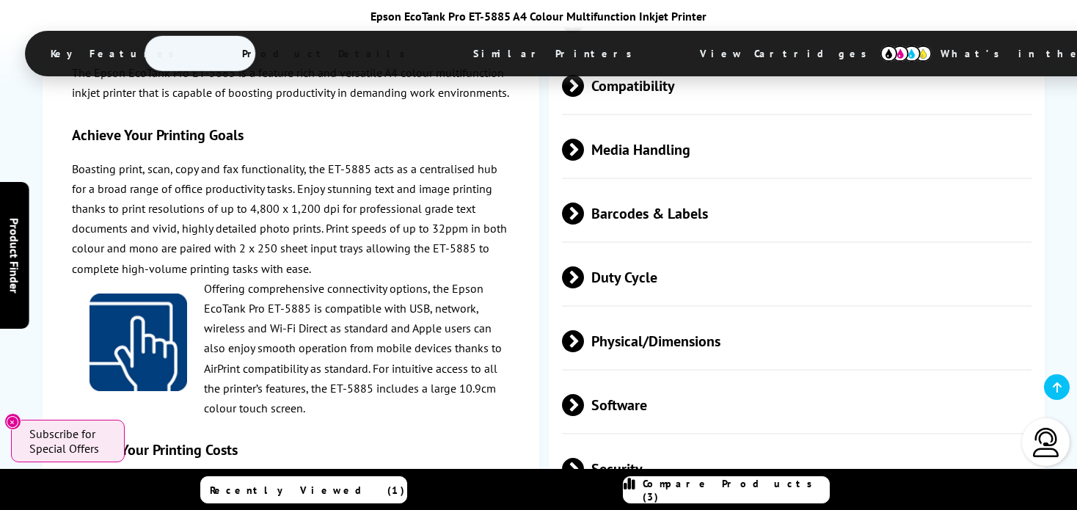
scroll to position [2772, 0]
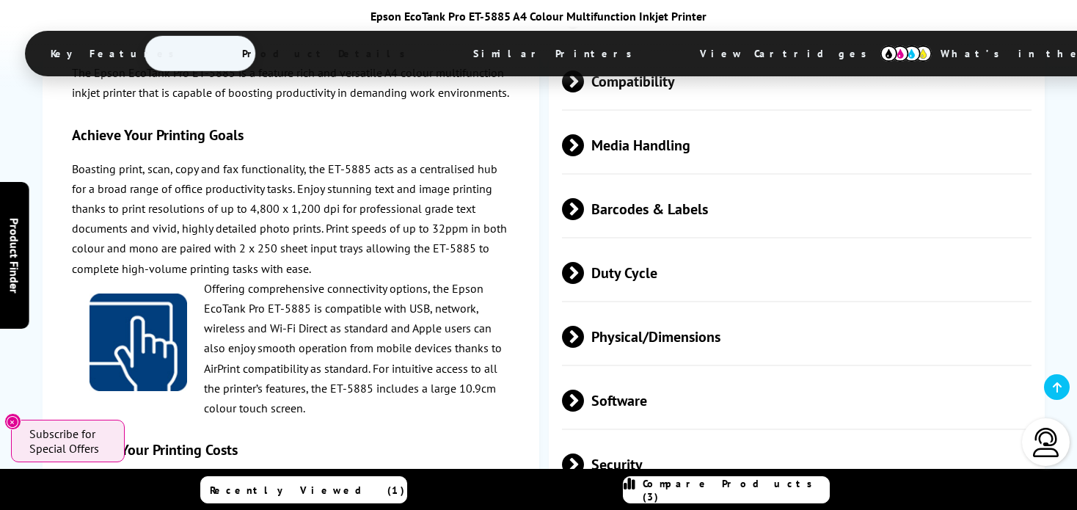
click at [635, 285] on span "Duty Cycle" at bounding box center [796, 273] width 469 height 55
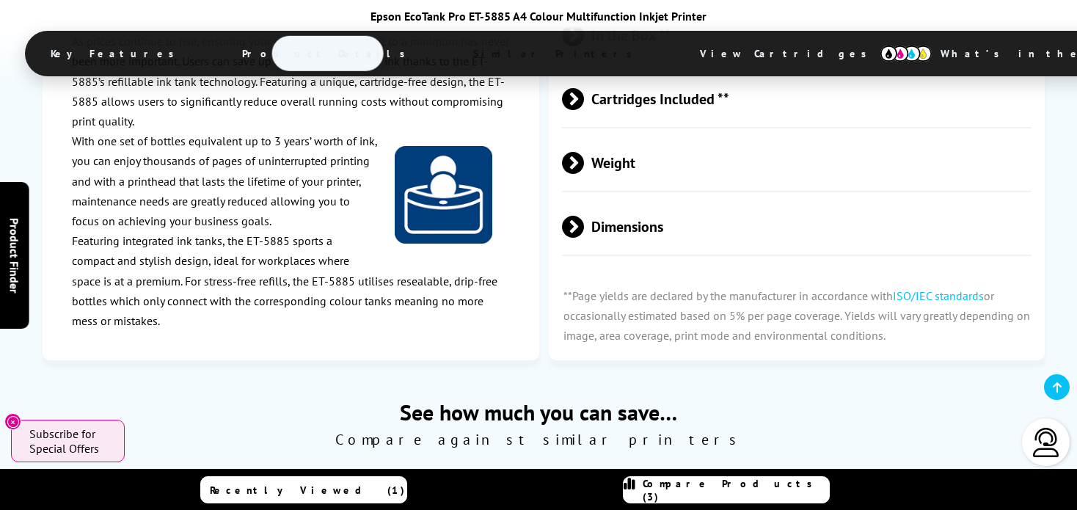
scroll to position [3300, 0]
click at [633, 173] on span "Weight" at bounding box center [796, 163] width 469 height 55
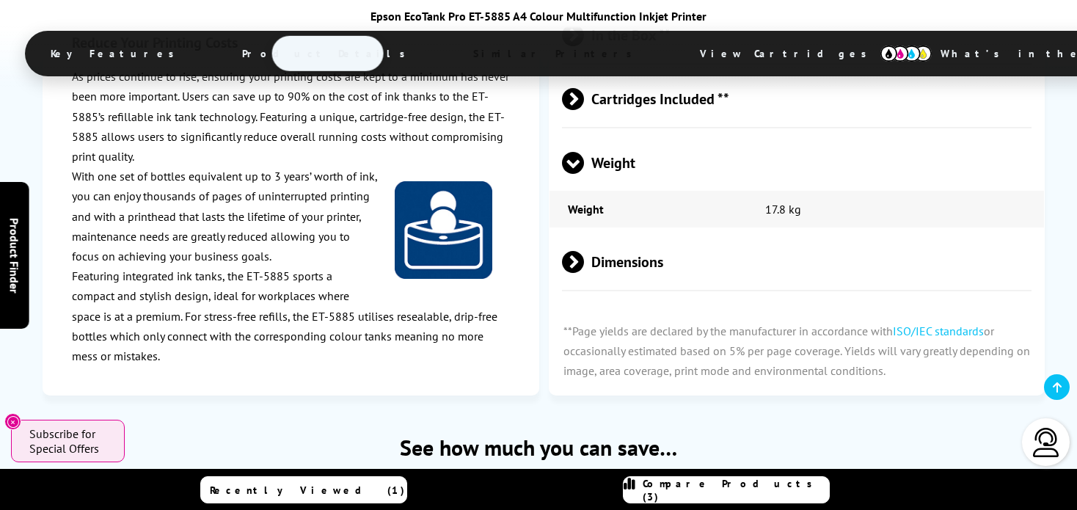
click at [633, 173] on span "Weight" at bounding box center [796, 163] width 469 height 55
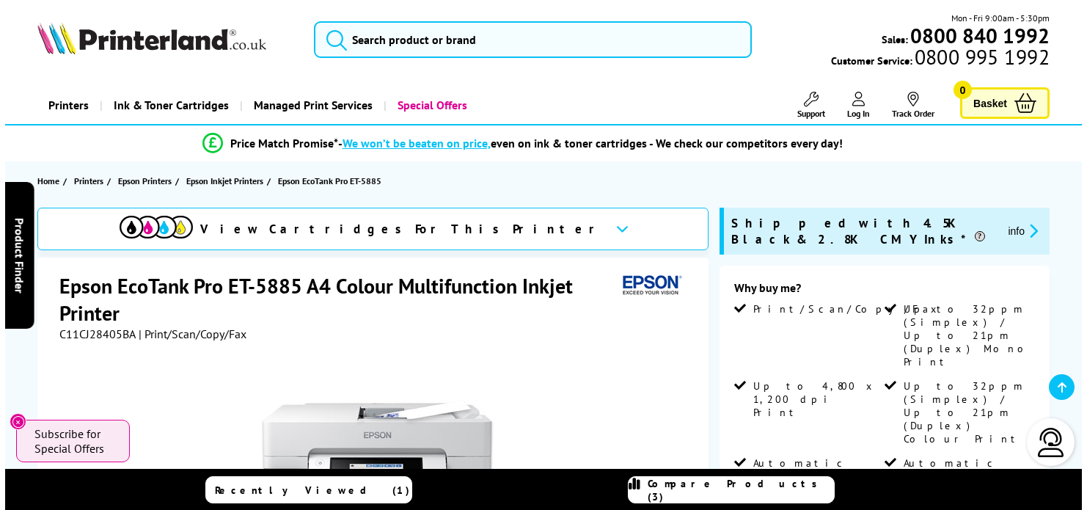
scroll to position [352, 0]
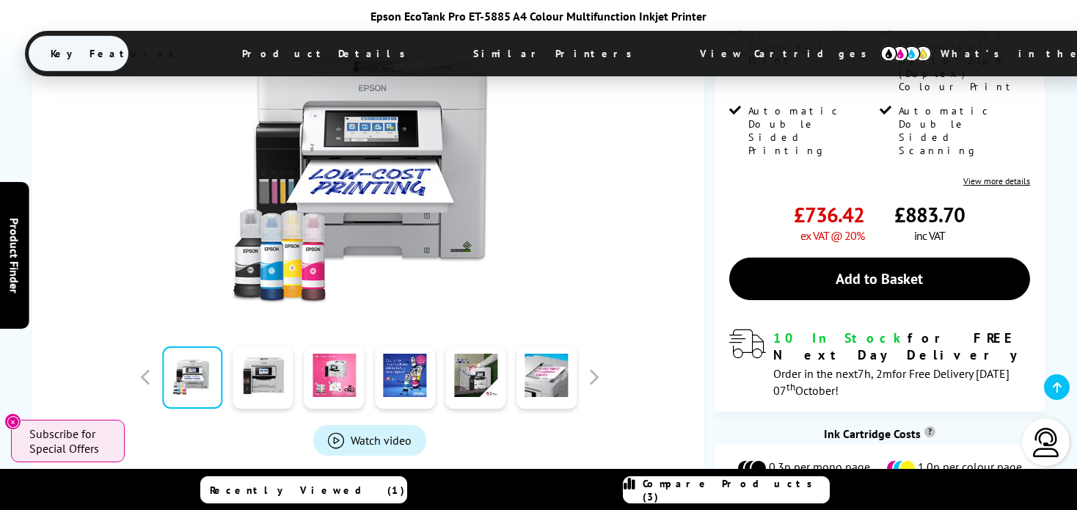
click at [635, 493] on icon at bounding box center [629, 490] width 12 height 26
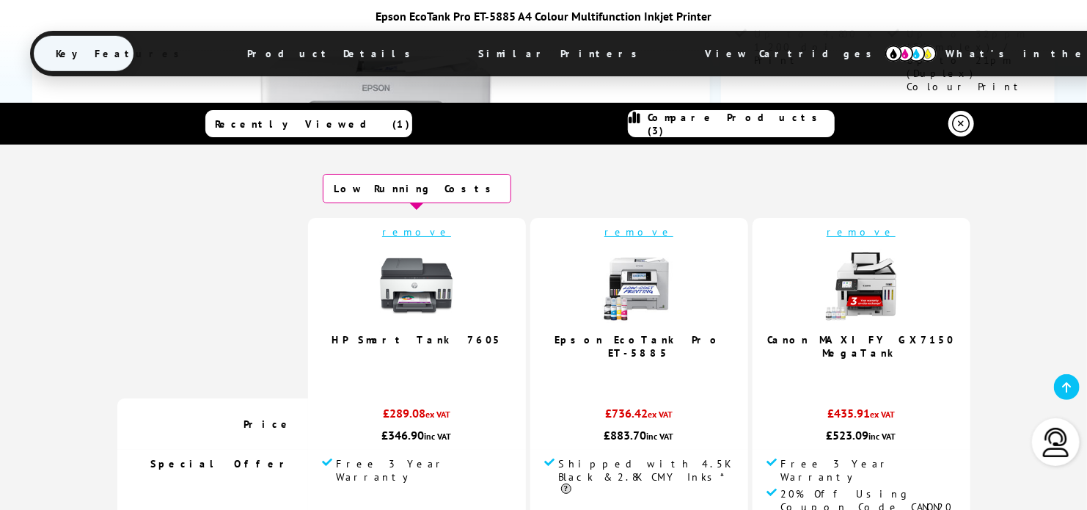
click at [808, 349] on link "Canon MAXIFY GX7150 MegaTank" at bounding box center [861, 346] width 187 height 26
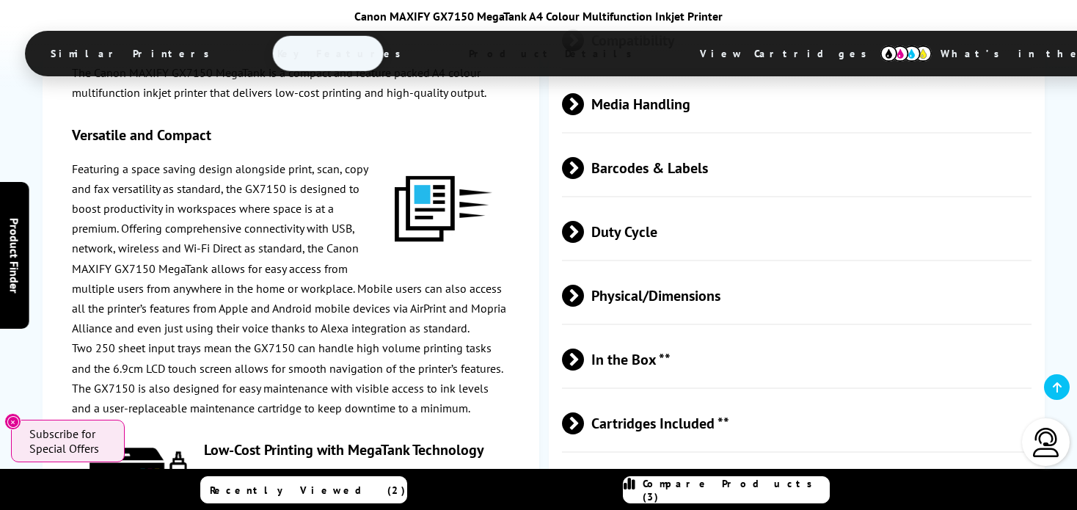
scroll to position [3638, 0]
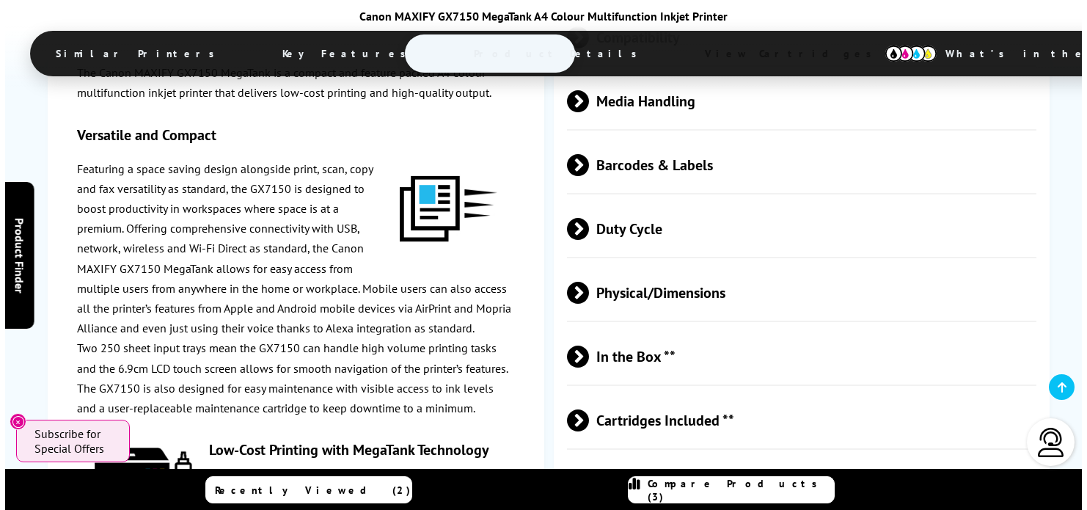
scroll to position [3635, 0]
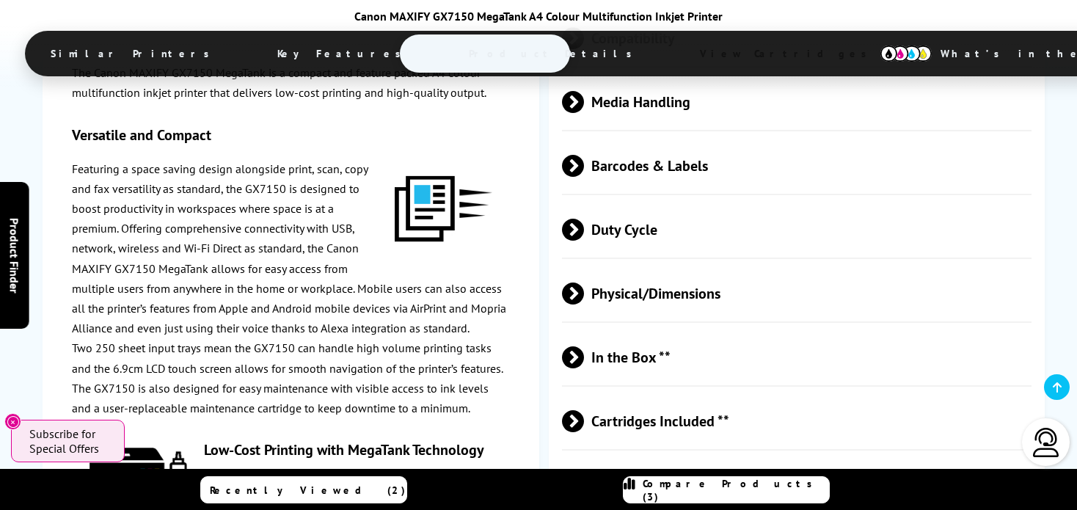
click at [635, 490] on icon at bounding box center [629, 490] width 12 height 26
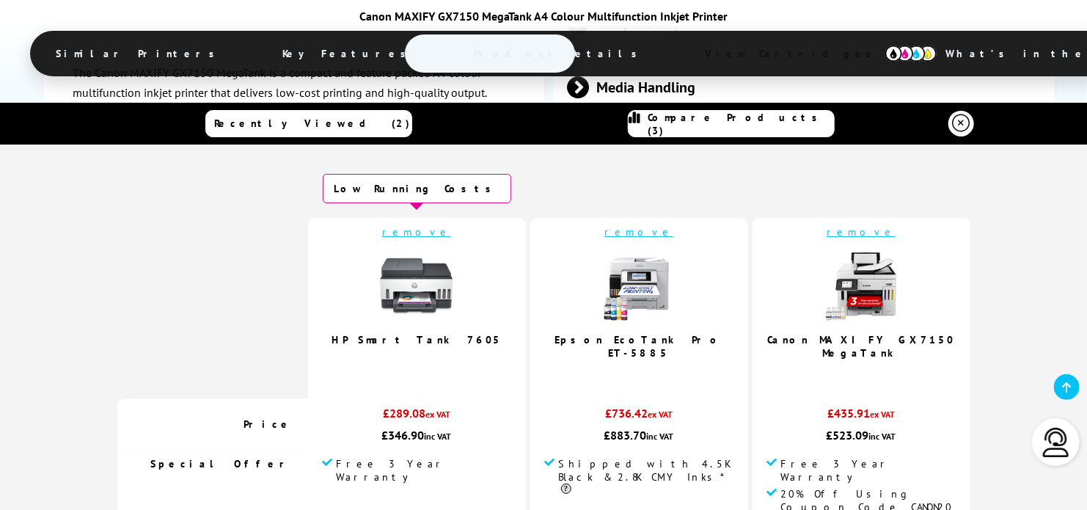
click at [453, 299] on img at bounding box center [416, 285] width 73 height 73
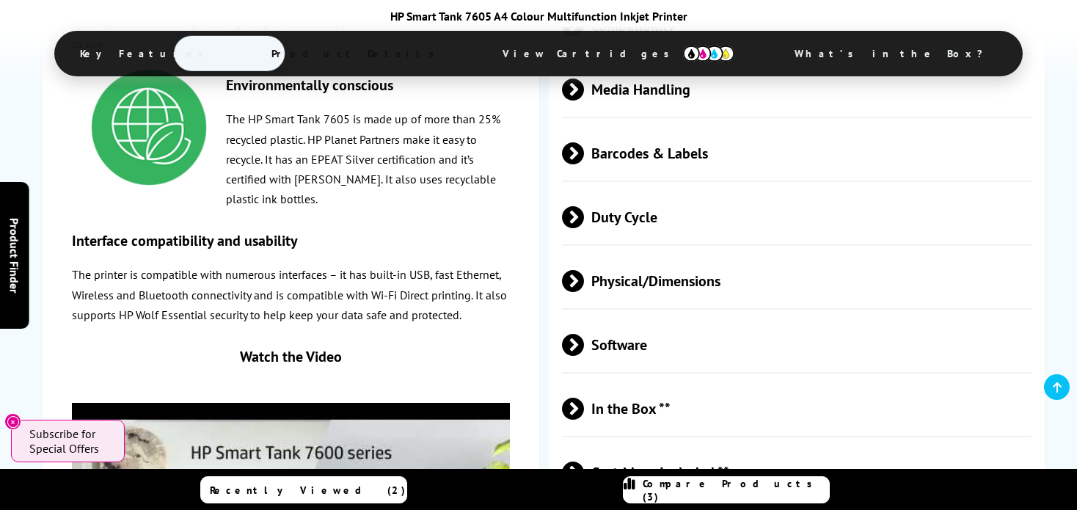
scroll to position [2809, 0]
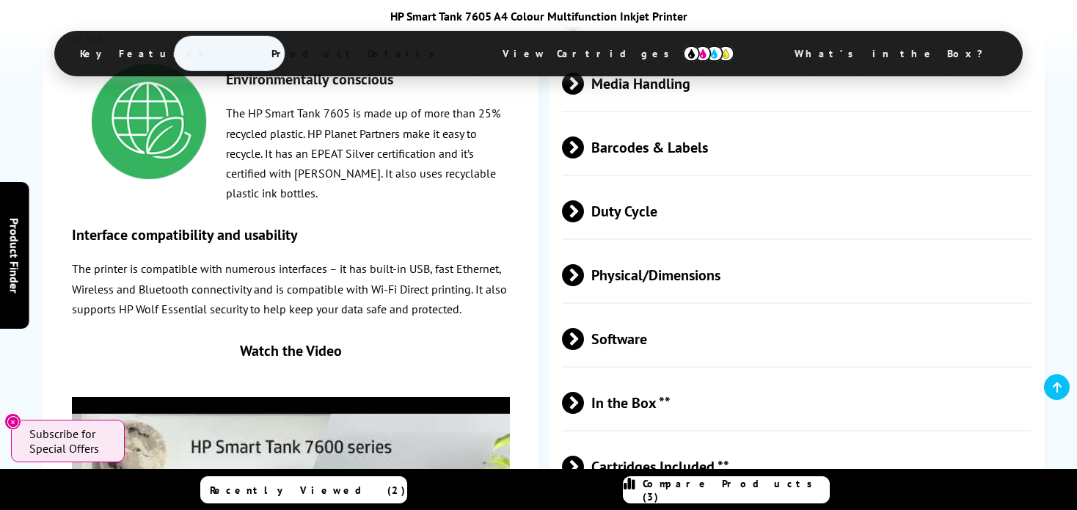
click at [652, 230] on span "Duty Cycle" at bounding box center [796, 210] width 469 height 55
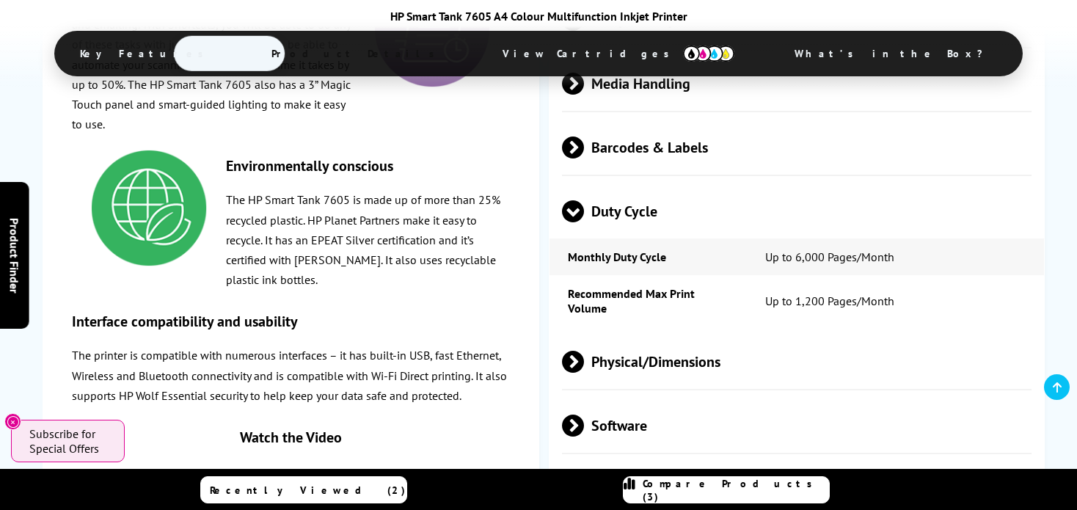
click at [652, 230] on span "Duty Cycle" at bounding box center [796, 210] width 469 height 55
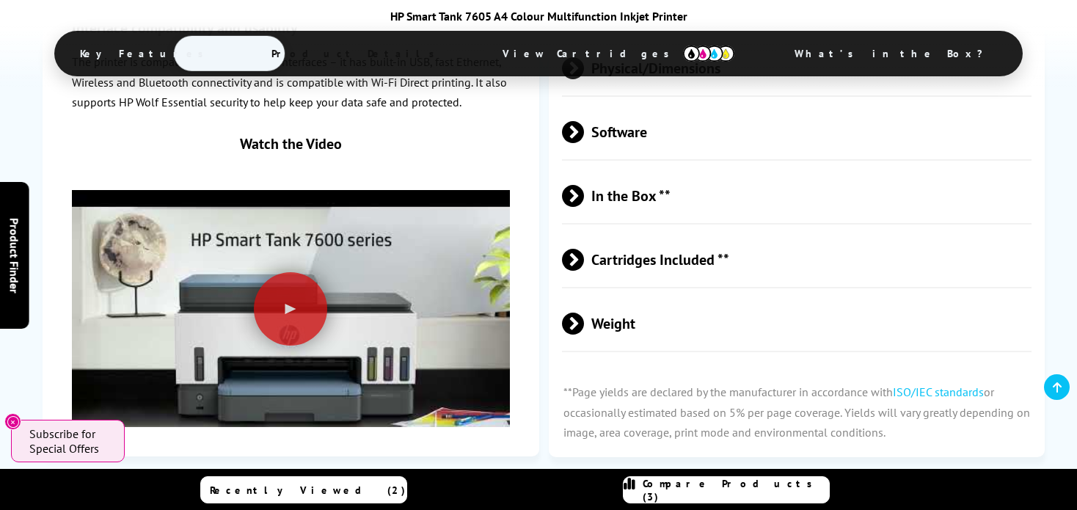
scroll to position [3024, 0]
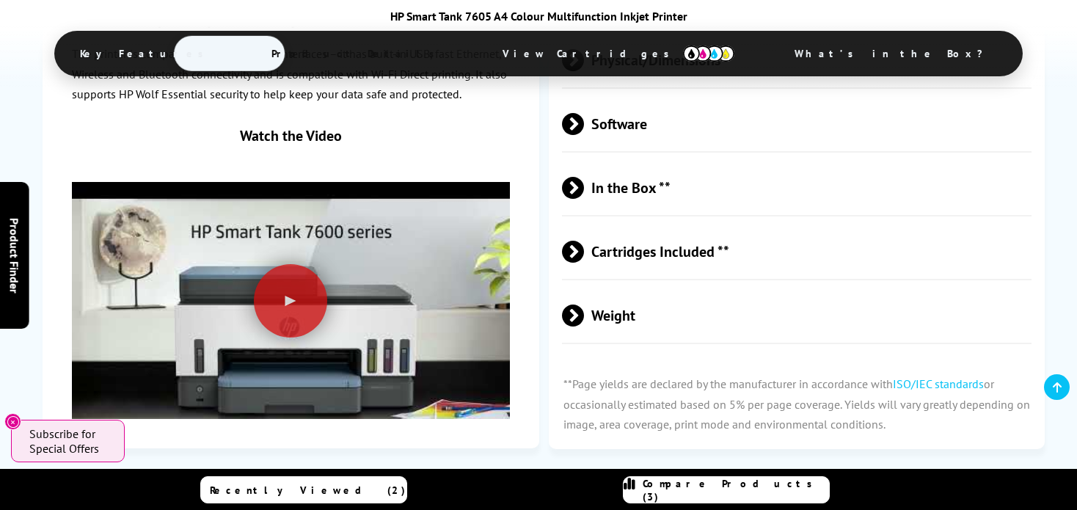
click at [618, 330] on span "Weight" at bounding box center [796, 315] width 469 height 55
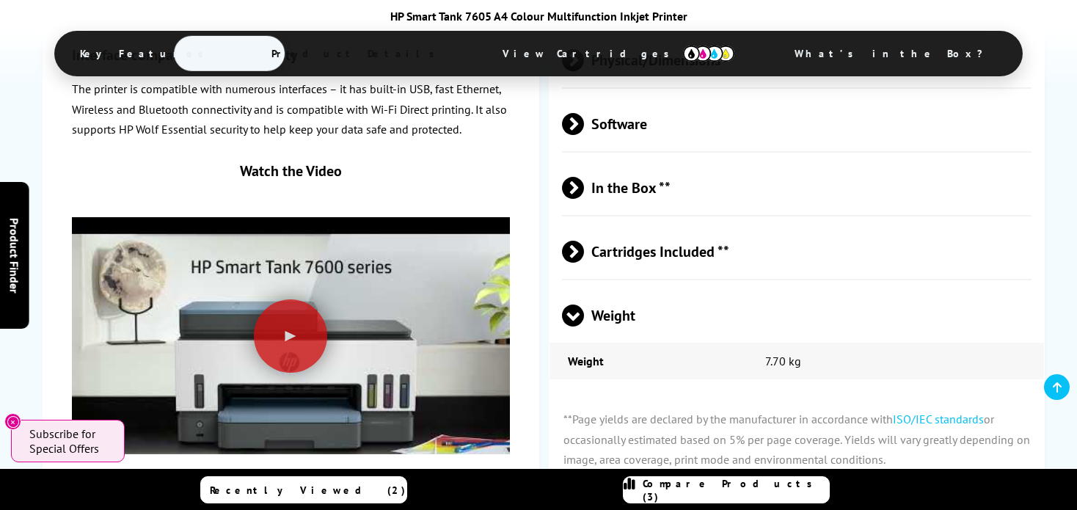
click at [618, 330] on span "Weight" at bounding box center [796, 315] width 469 height 55
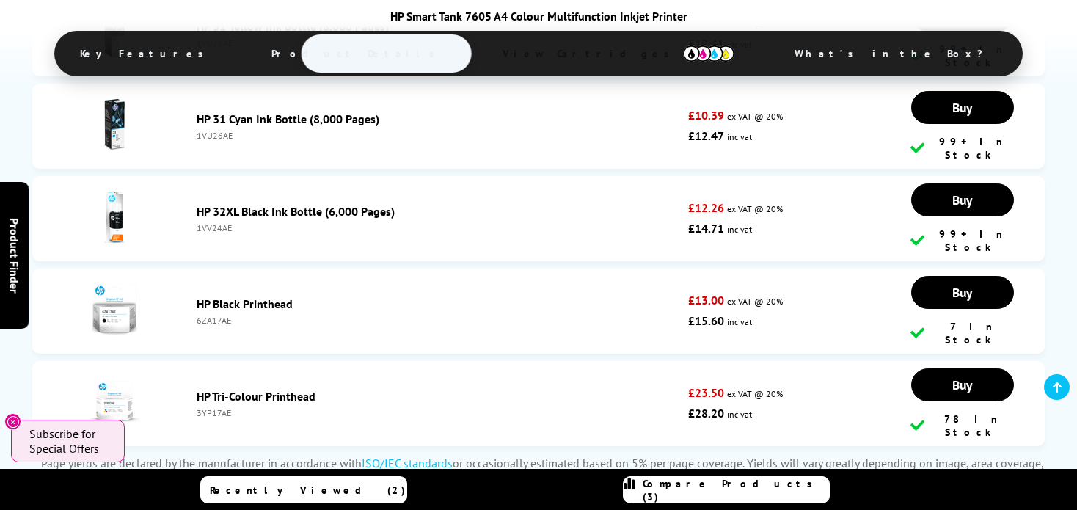
scroll to position [3823, 0]
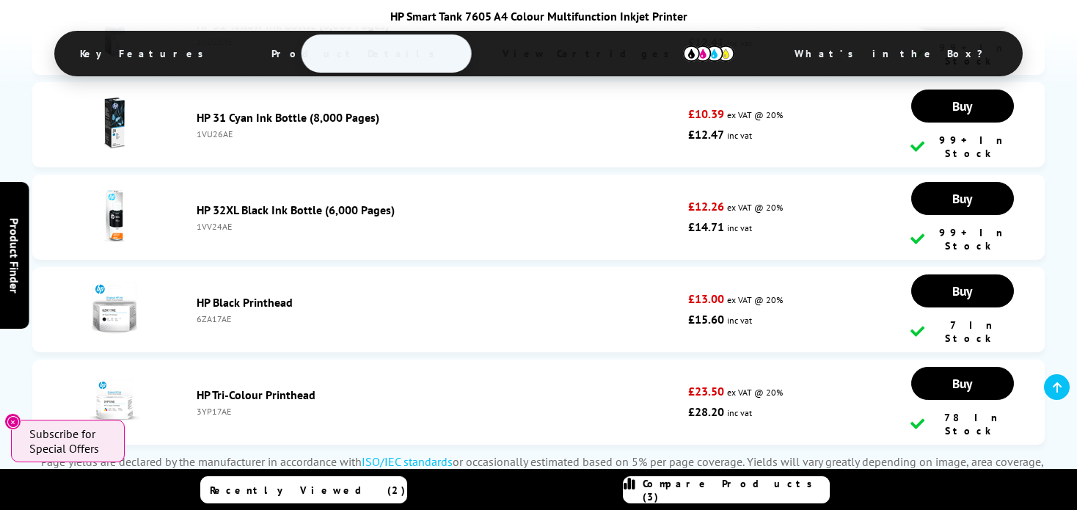
click at [264, 295] on link "HP Black Printhead" at bounding box center [245, 302] width 96 height 15
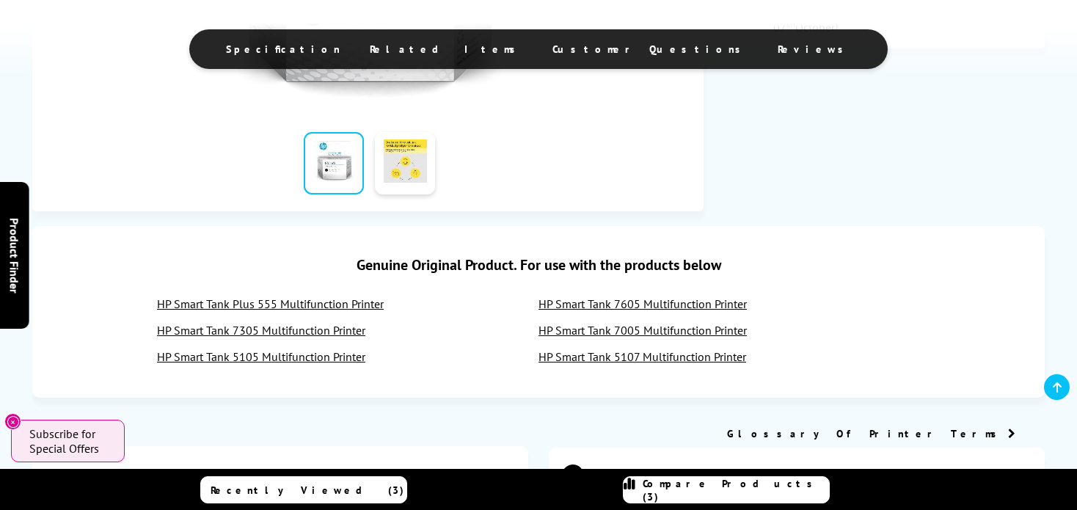
scroll to position [567, 0]
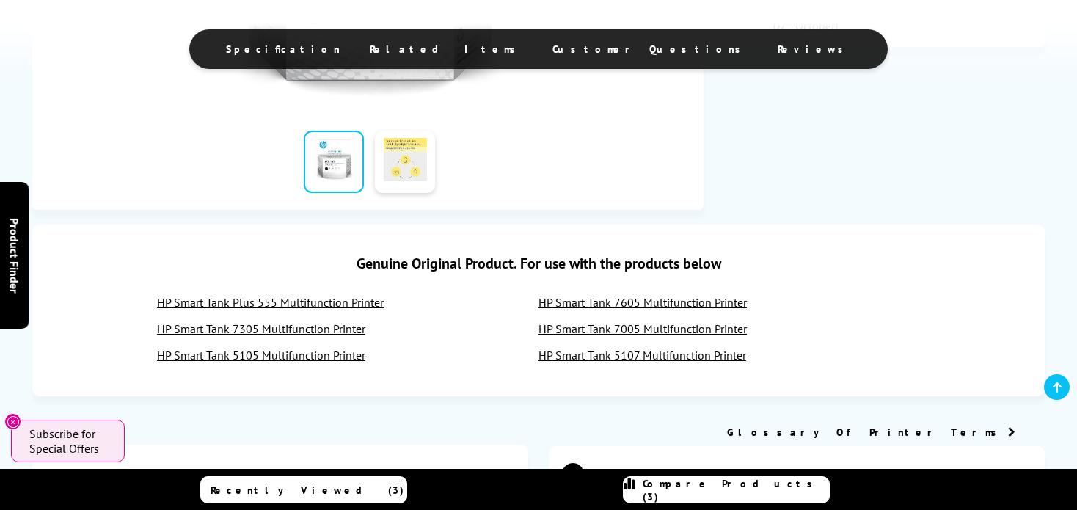
click at [390, 172] on link at bounding box center [405, 162] width 60 height 62
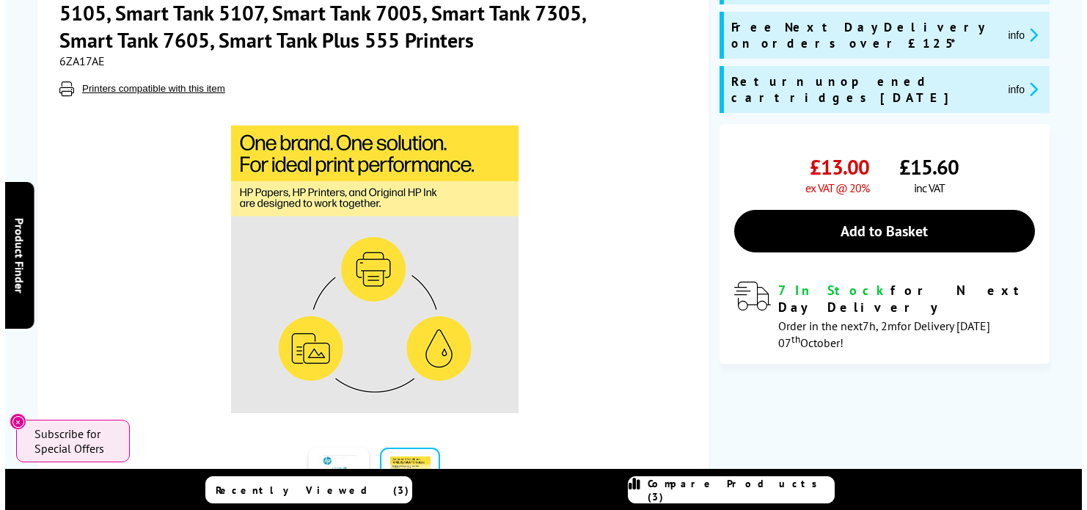
scroll to position [0, 0]
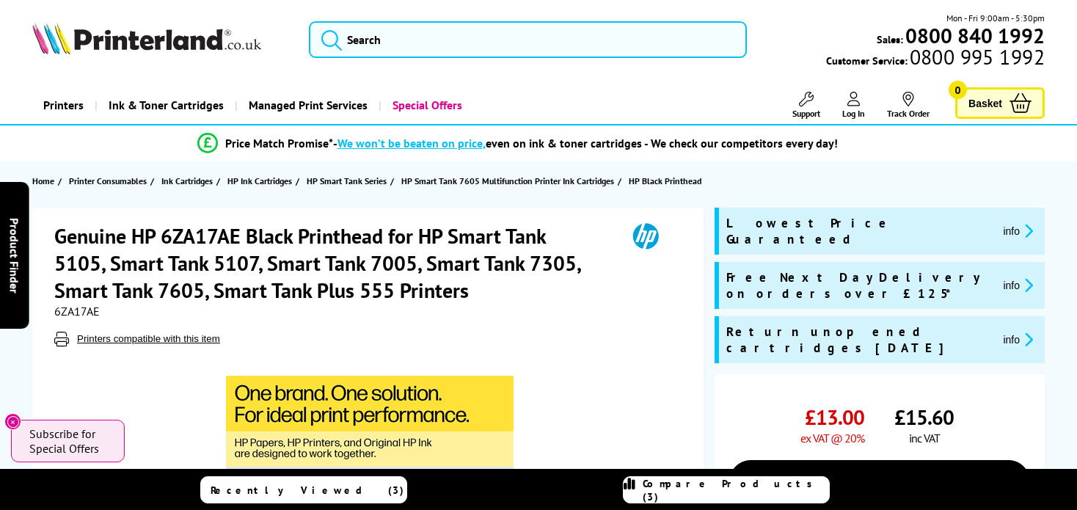
click at [686, 491] on div "Compare Products (3)" at bounding box center [725, 490] width 205 height 26
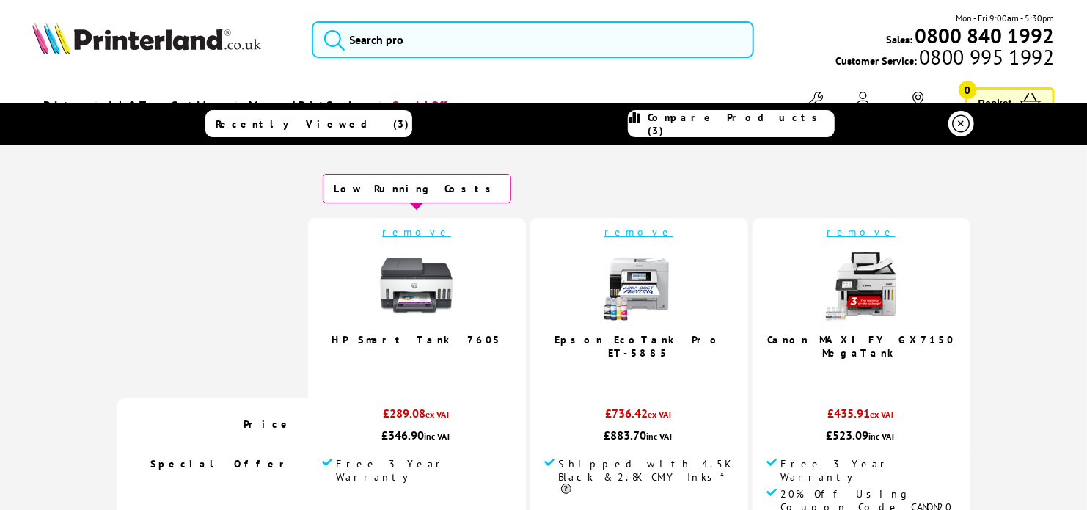
click at [805, 336] on link "Canon MAXIFY GX7150 MegaTank" at bounding box center [861, 346] width 187 height 26
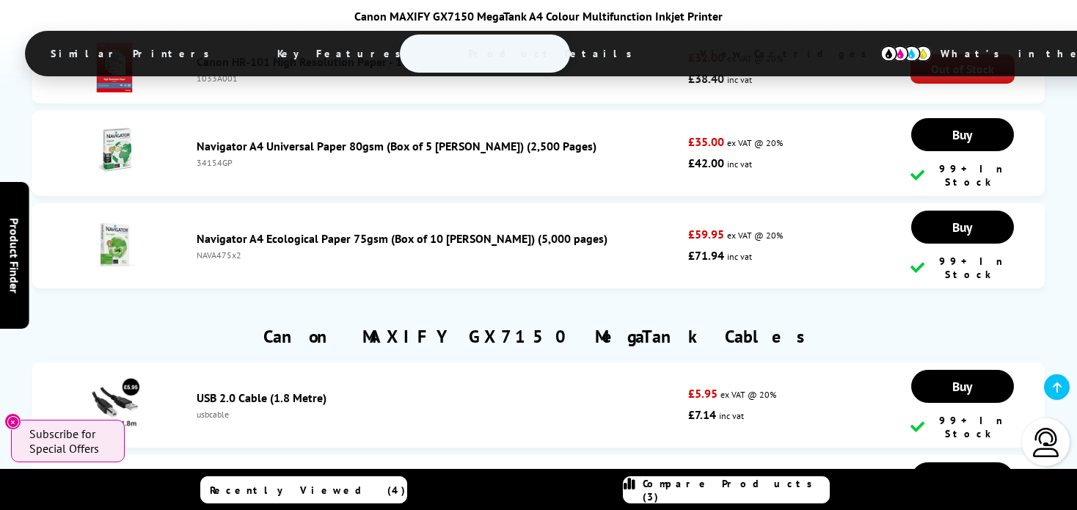
scroll to position [6869, 0]
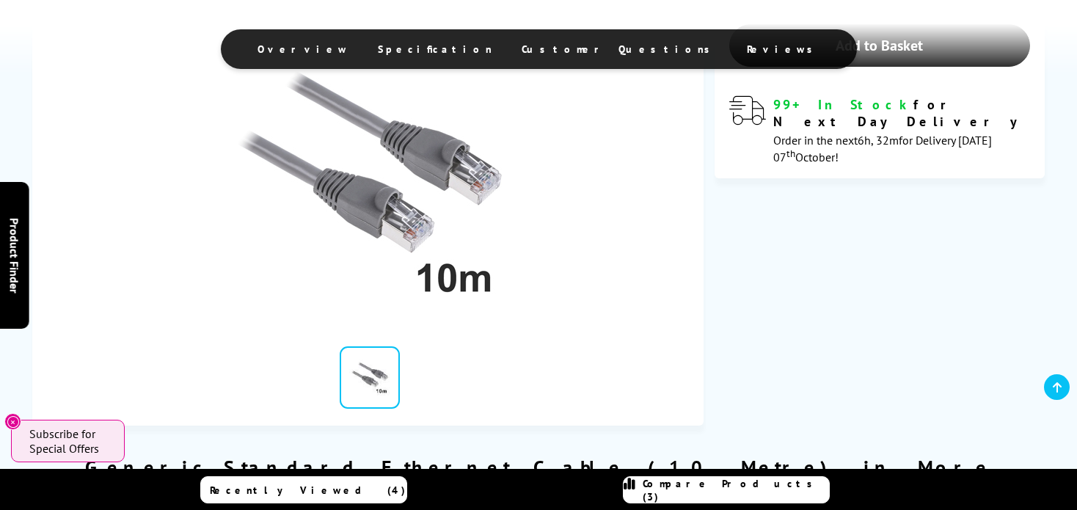
scroll to position [268, 0]
